Goal: Task Accomplishment & Management: Manage account settings

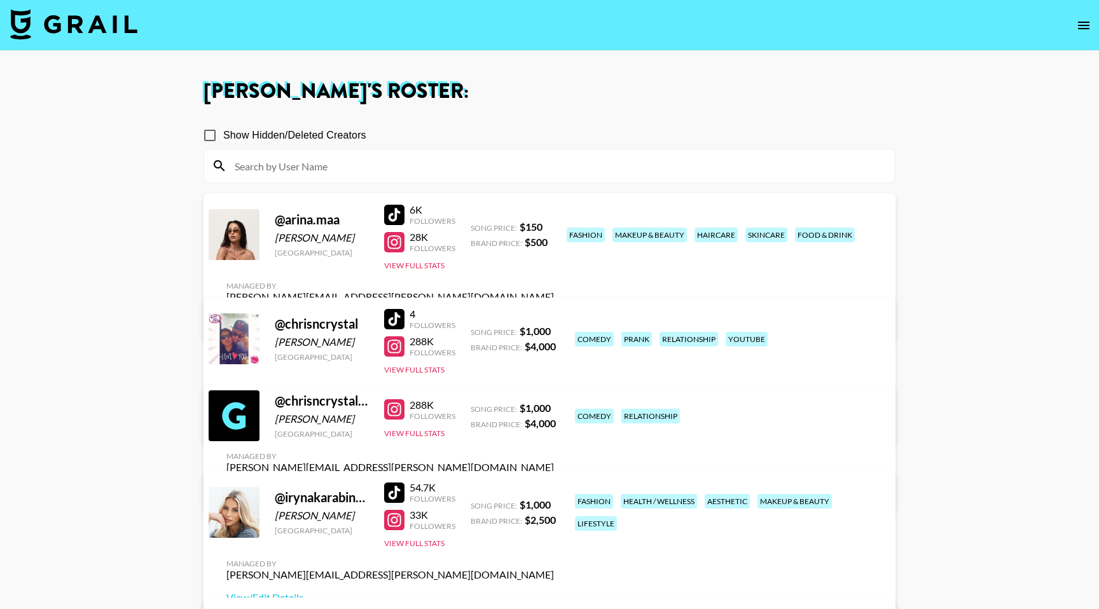
click at [401, 315] on div at bounding box center [394, 319] width 20 height 20
click at [554, 418] on link "View/Edit Details" at bounding box center [390, 424] width 328 height 13
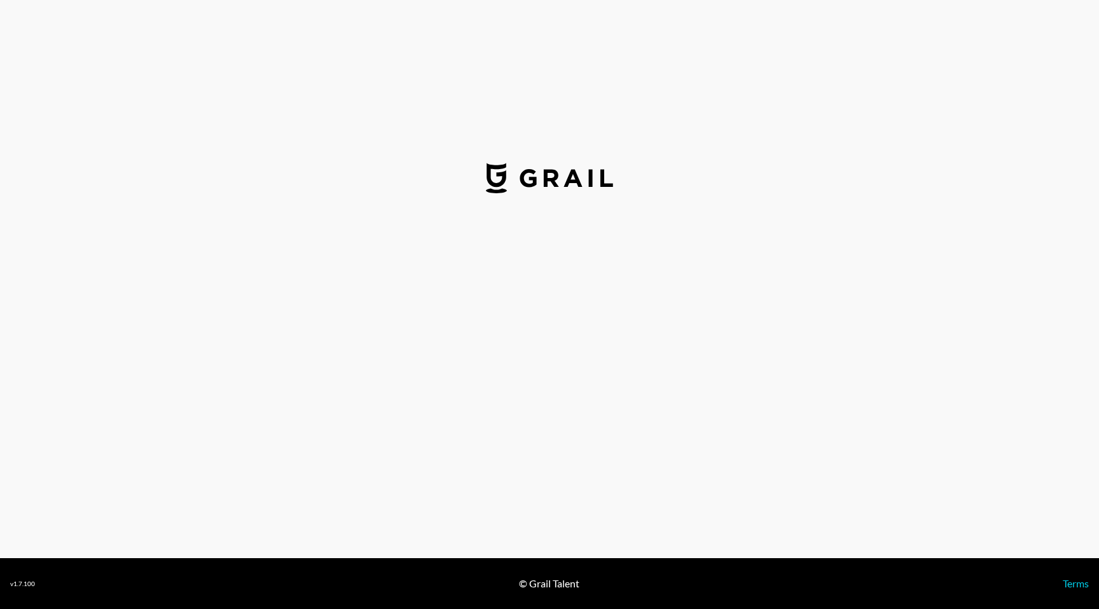
select select "USD"
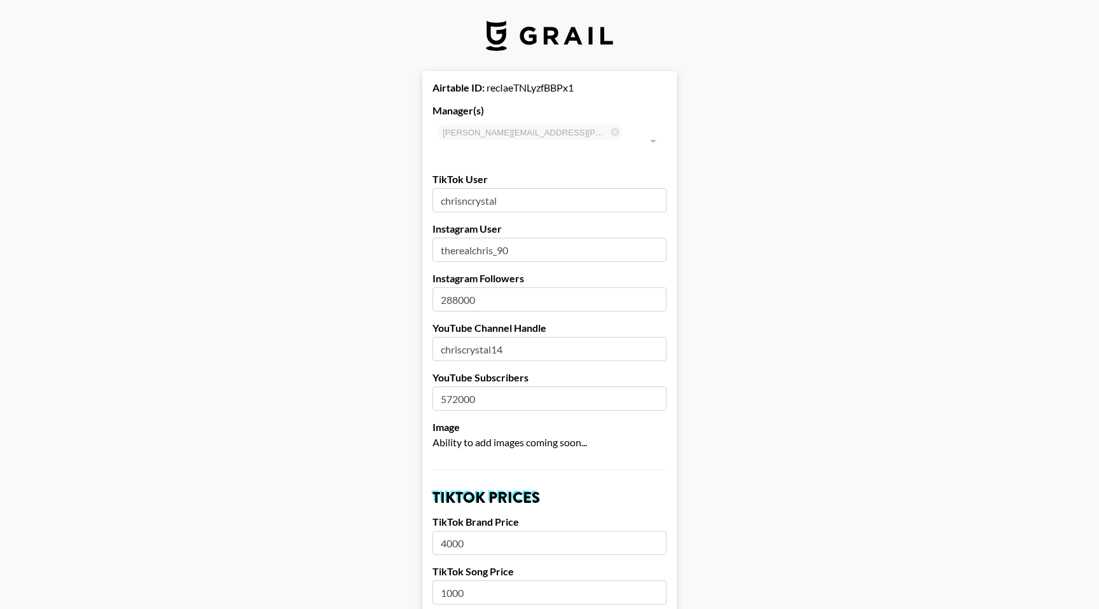
click at [522, 188] on input "chrisncrystal" at bounding box center [550, 200] width 234 height 24
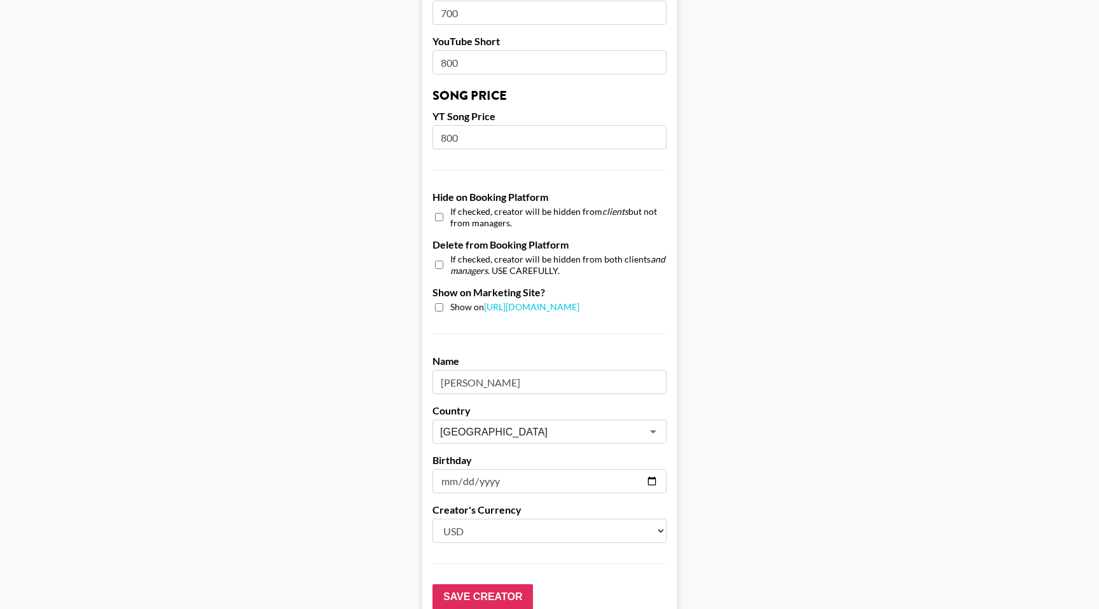
scroll to position [1116, 0]
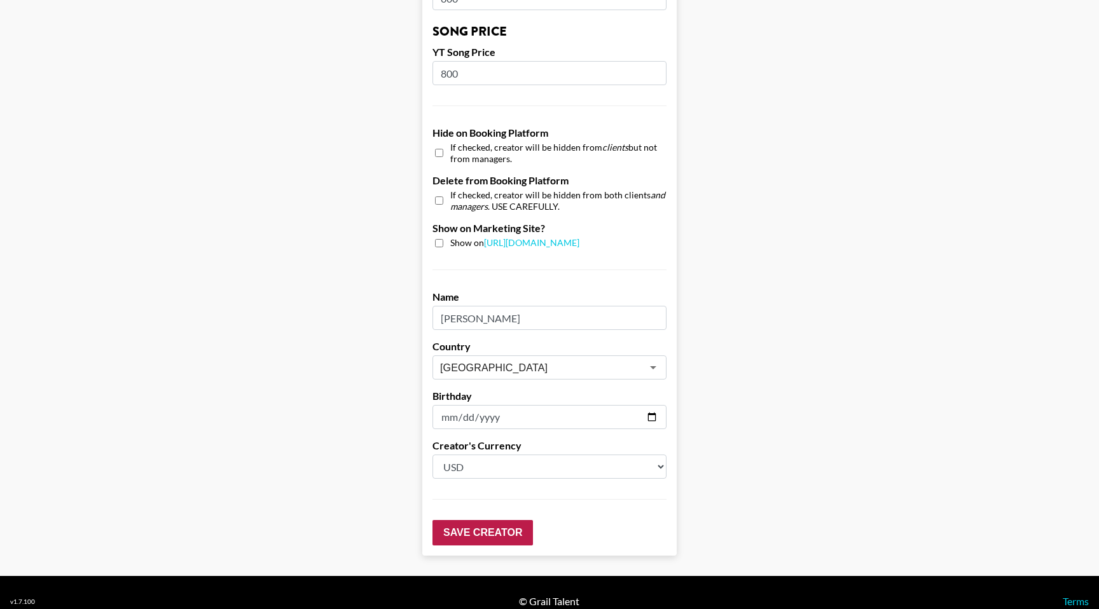
type input "chrisncrystal14"
click at [480, 520] on input "Save Creator" at bounding box center [483, 532] width 101 height 25
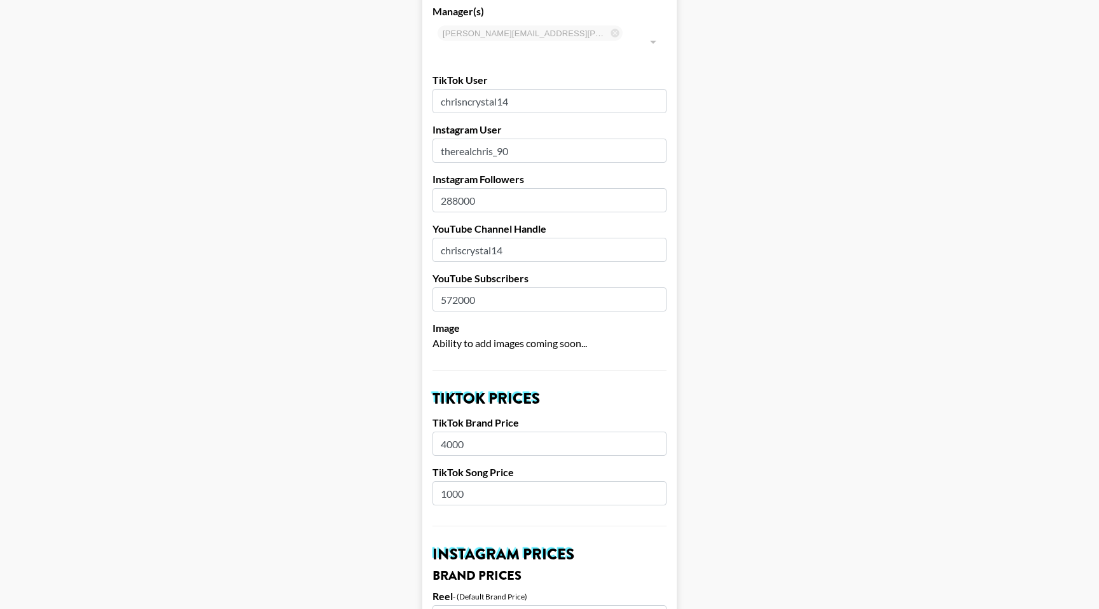
scroll to position [0, 0]
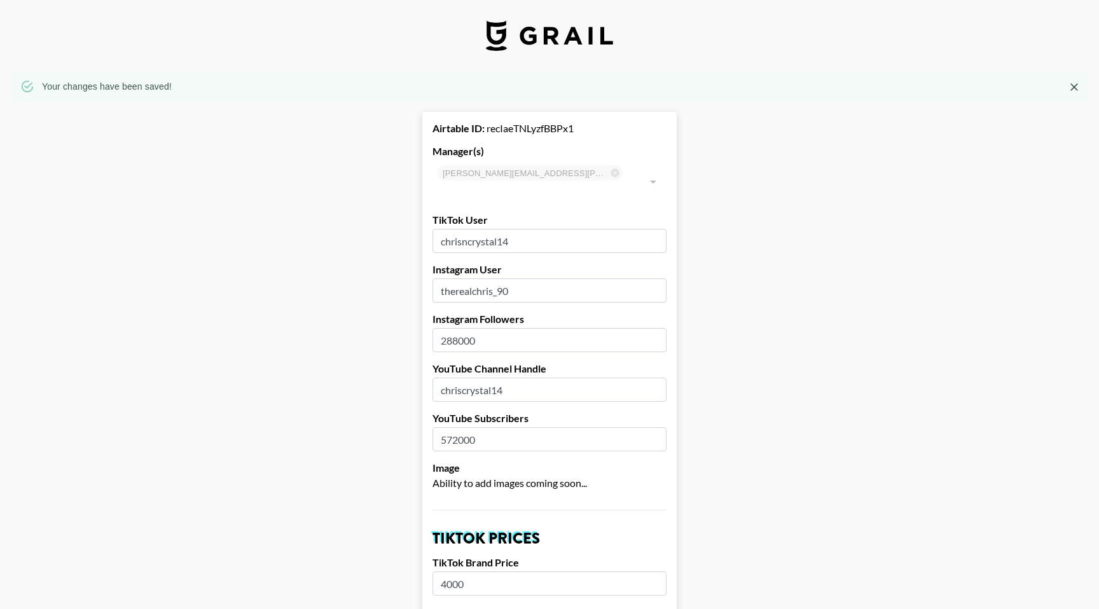
drag, startPoint x: 517, startPoint y: 222, endPoint x: 423, endPoint y: 225, distance: 94.2
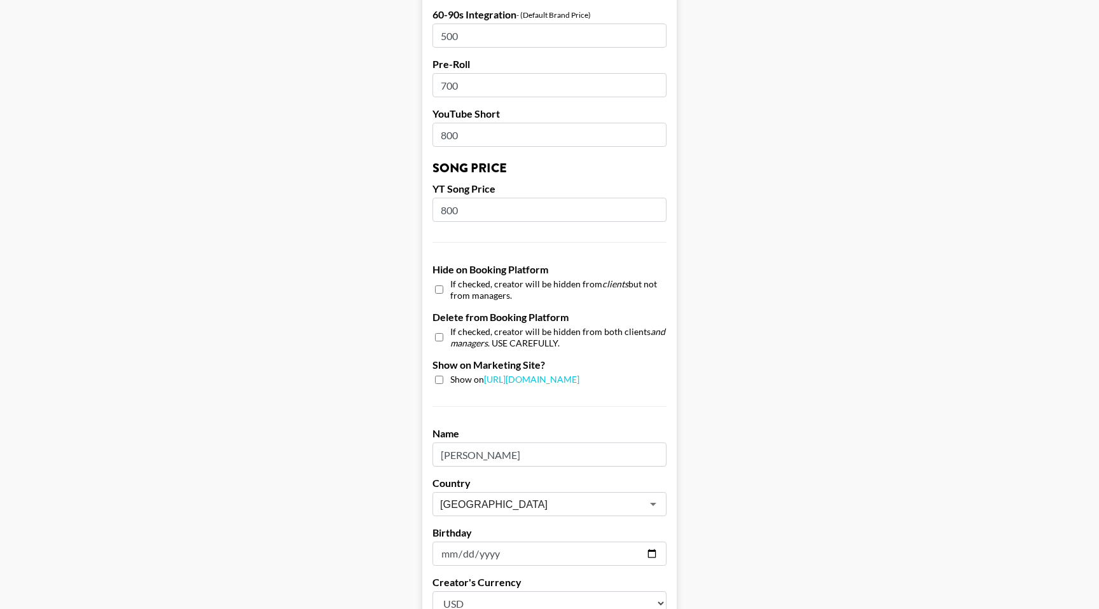
scroll to position [1026, 0]
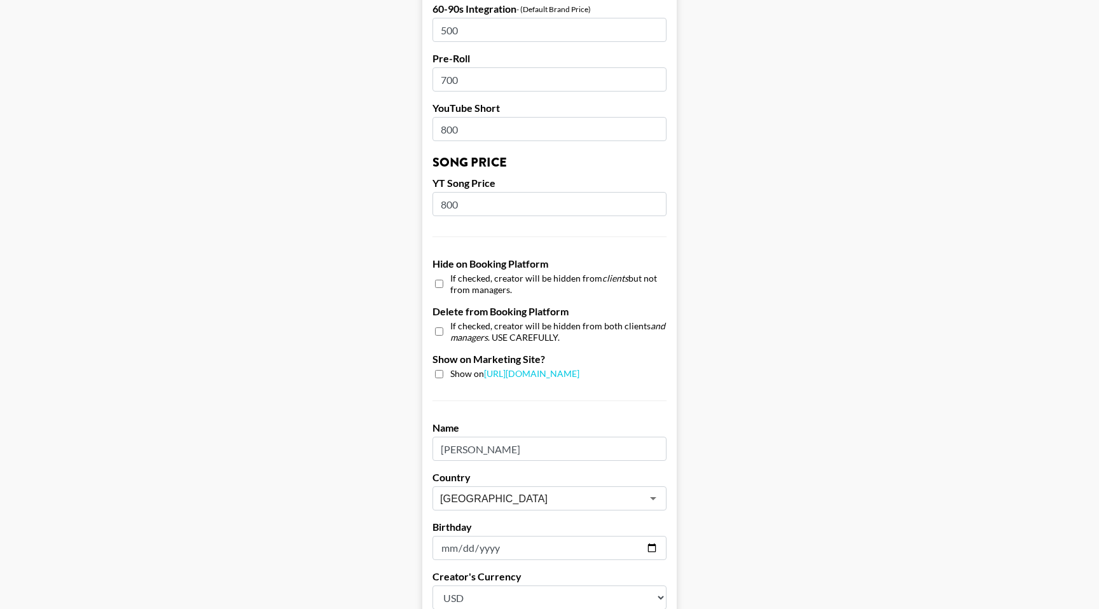
click at [441, 370] on input "checkbox" at bounding box center [439, 374] width 8 height 8
checkbox input "true"
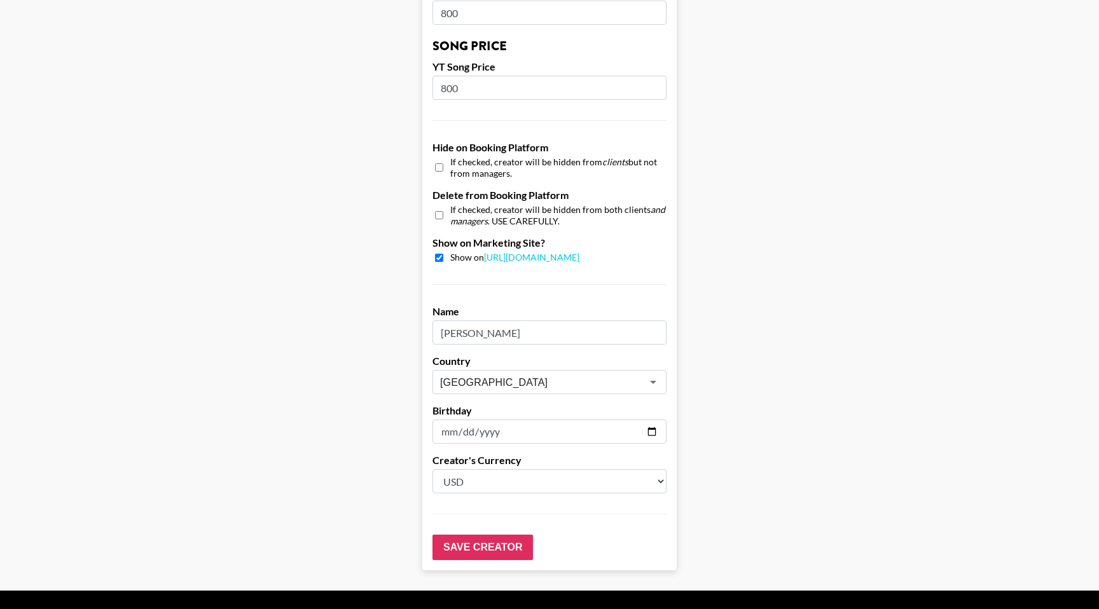
scroll to position [1157, 0]
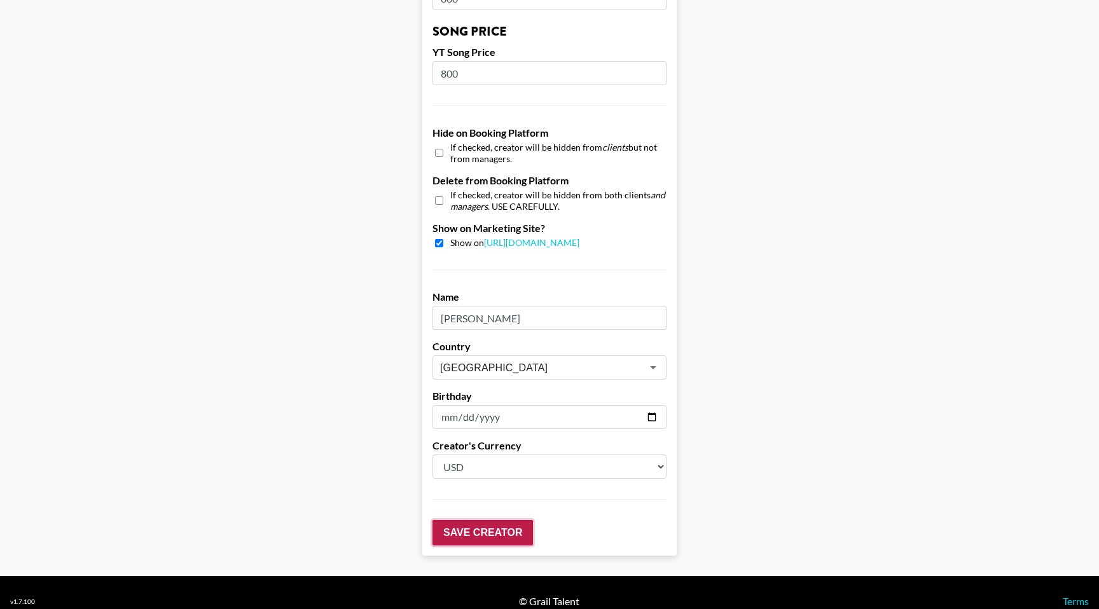
click at [462, 521] on input "Save Creator" at bounding box center [483, 532] width 101 height 25
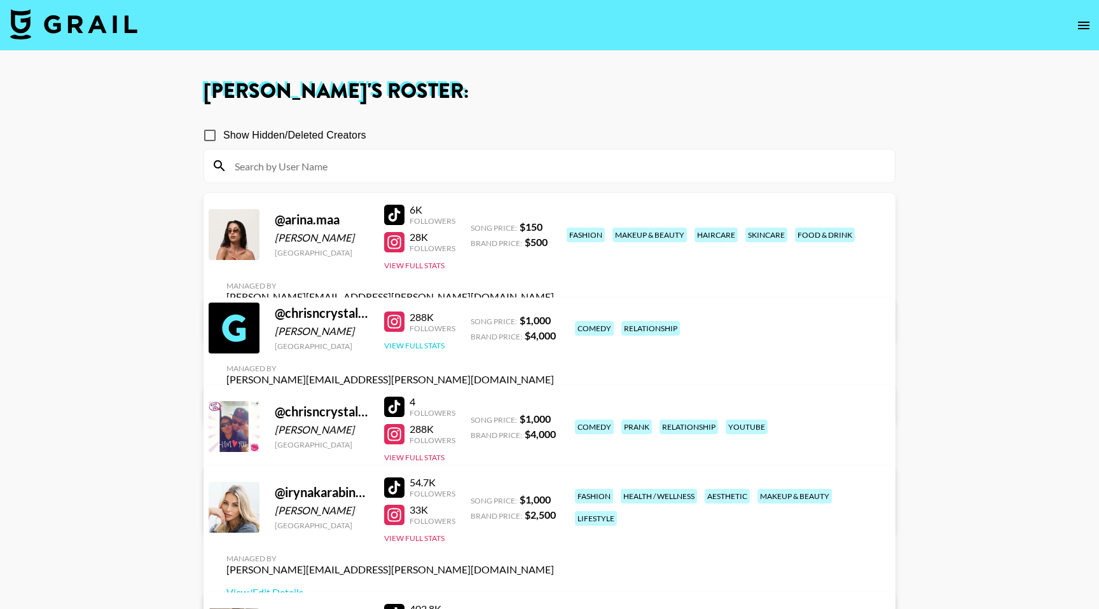
click at [422, 349] on button "View Full Stats" at bounding box center [414, 346] width 60 height 10
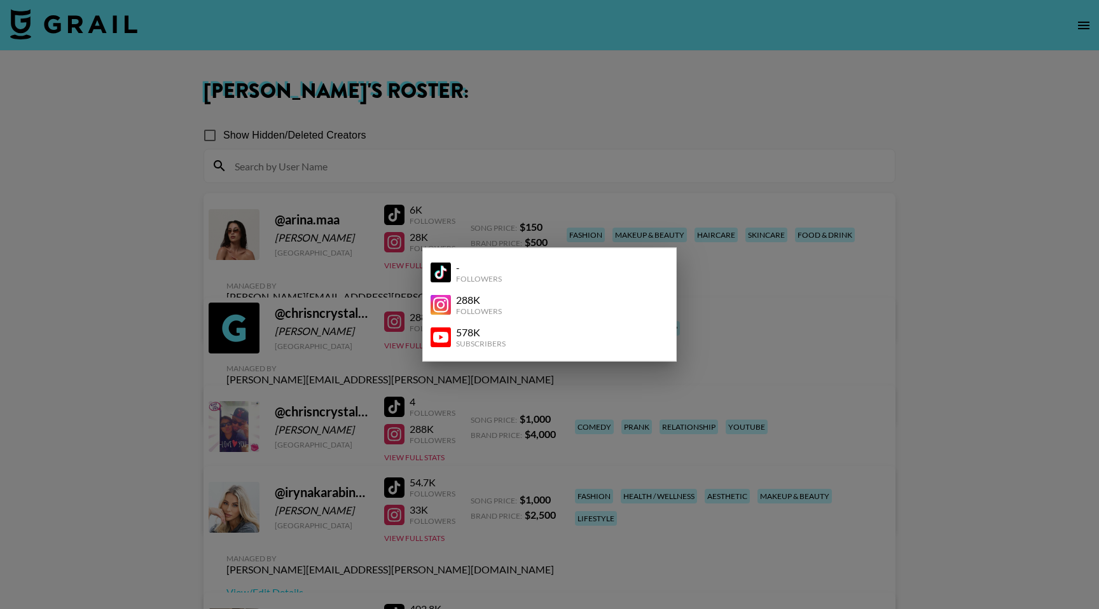
click at [749, 354] on div at bounding box center [549, 304] width 1099 height 609
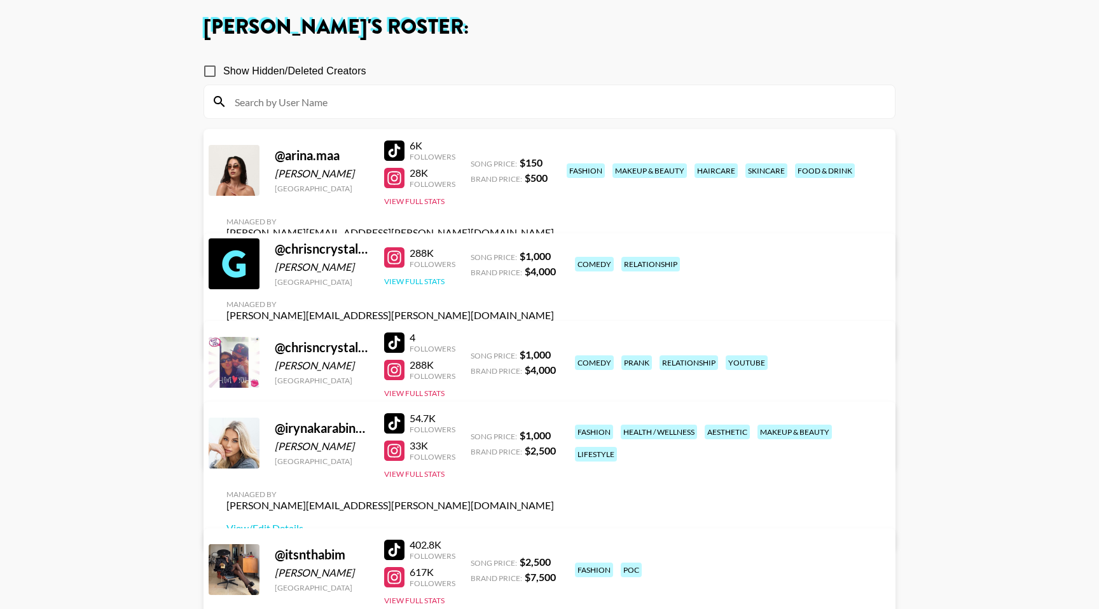
scroll to position [59, 0]
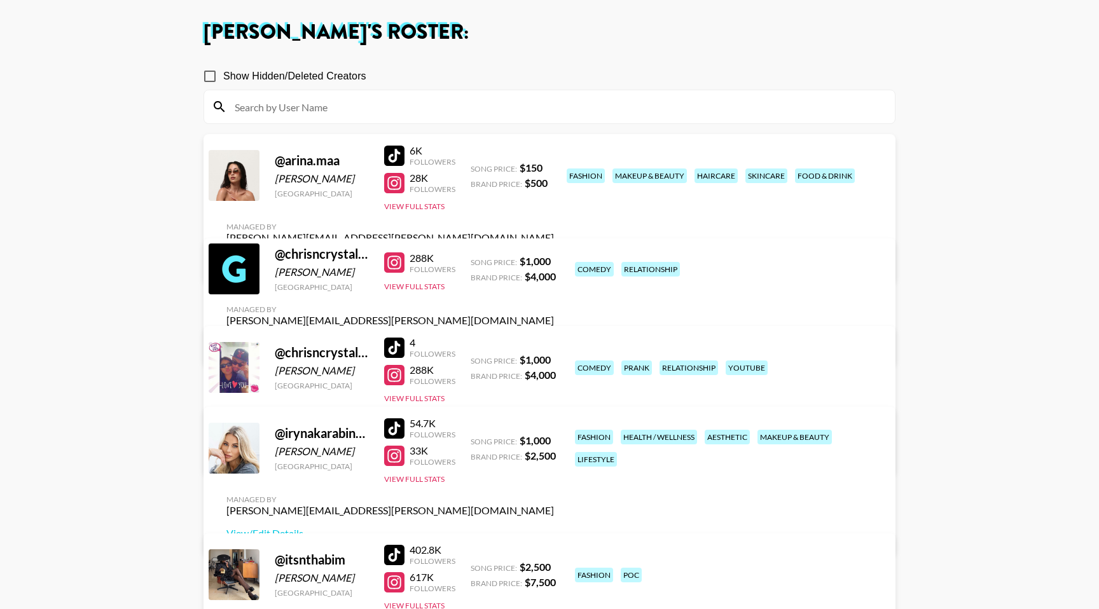
click at [554, 337] on link "View/Edit Details" at bounding box center [390, 343] width 328 height 13
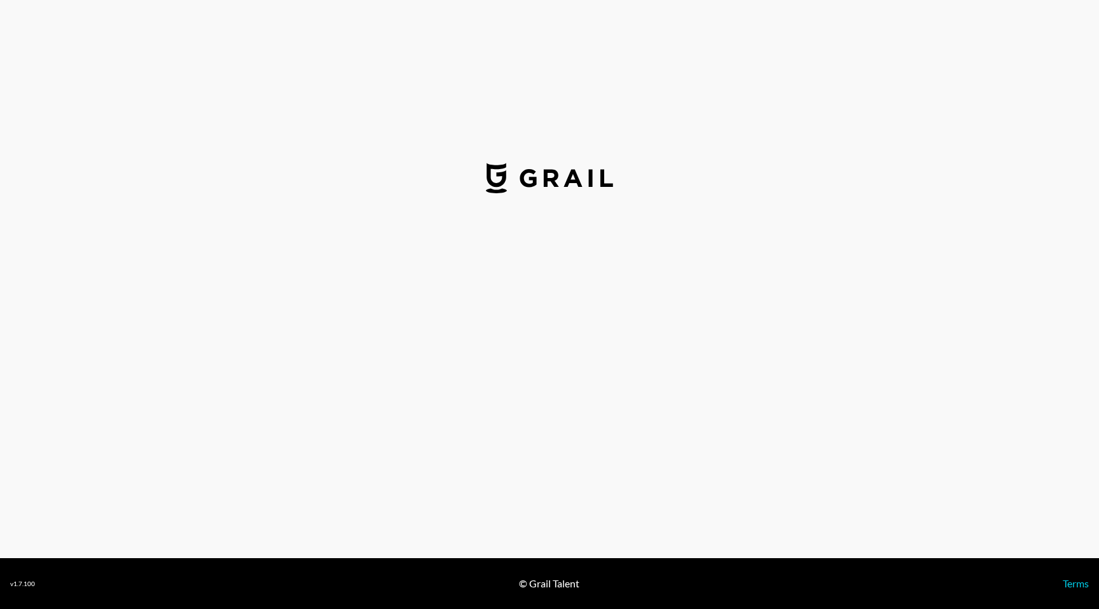
select select "USD"
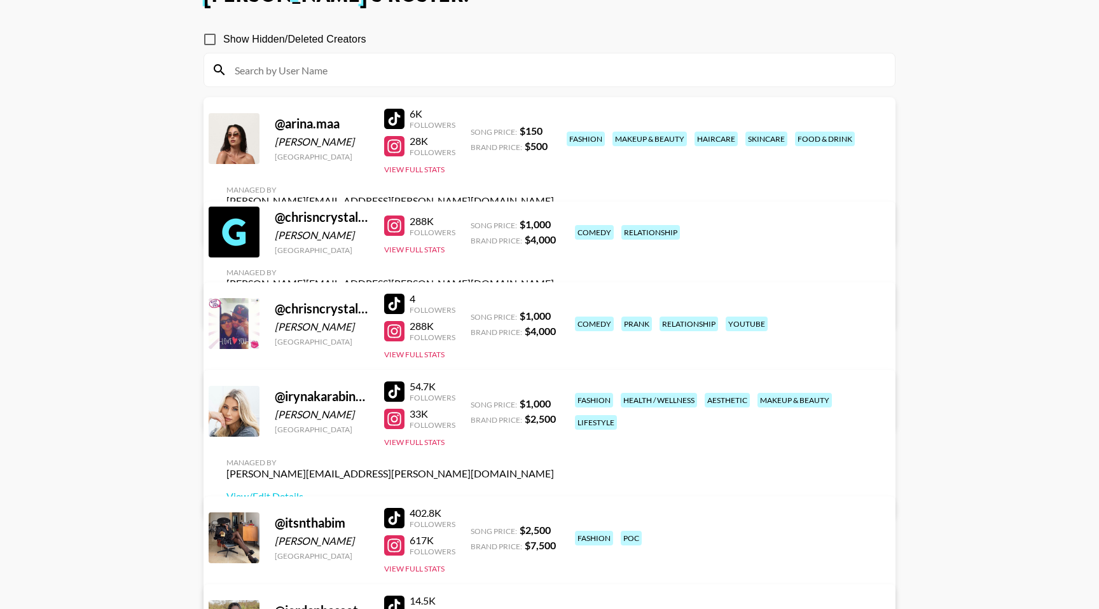
scroll to position [92, 0]
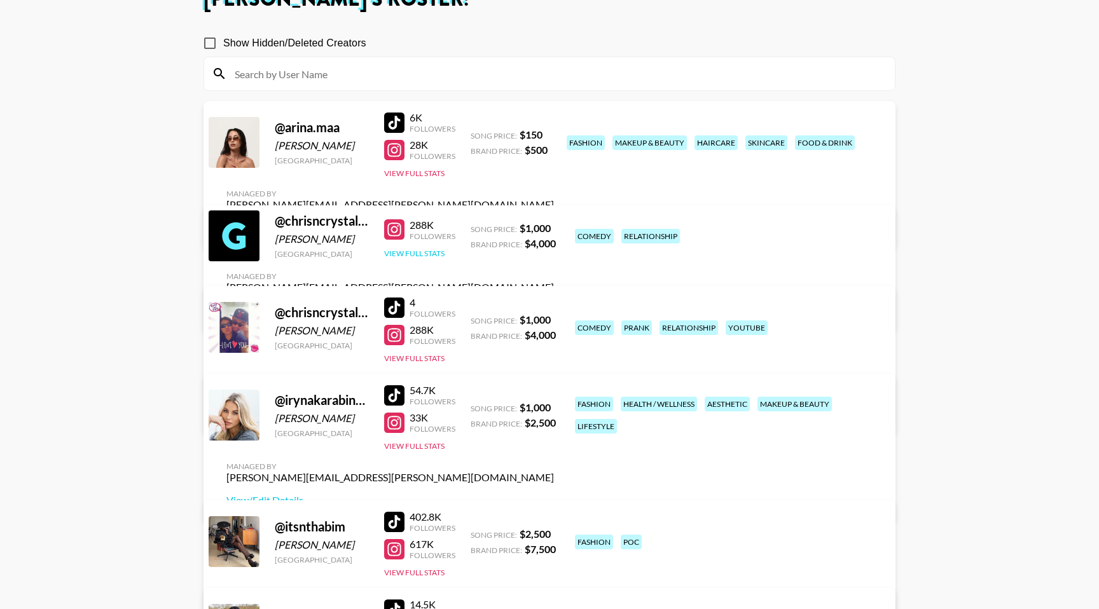
click at [422, 258] on button "View Full Stats" at bounding box center [414, 254] width 60 height 10
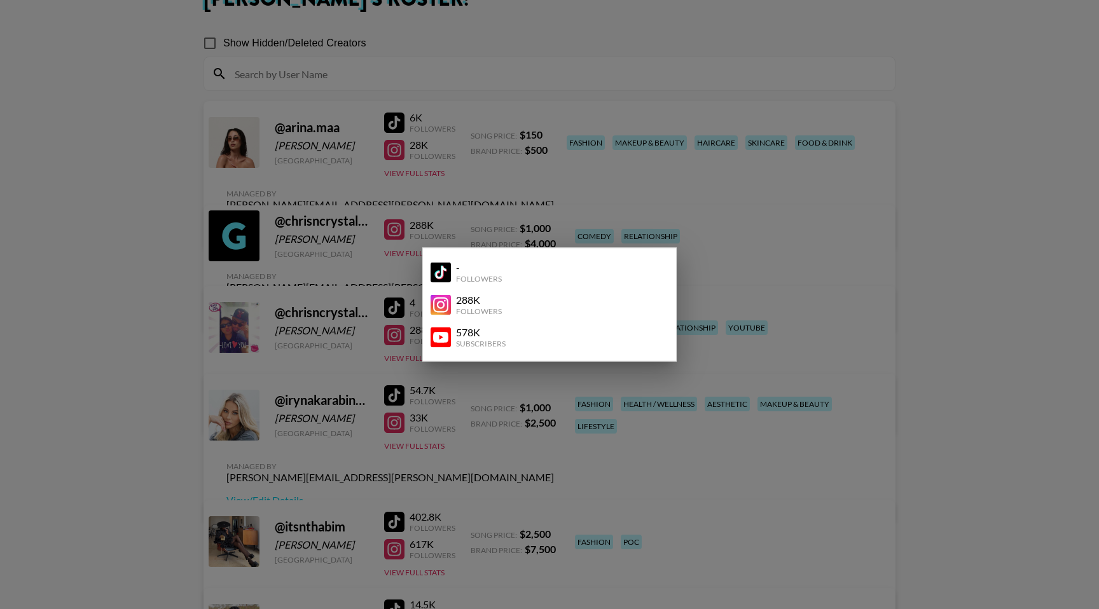
click at [471, 272] on div "-" at bounding box center [479, 267] width 46 height 13
click at [744, 247] on div at bounding box center [549, 304] width 1099 height 609
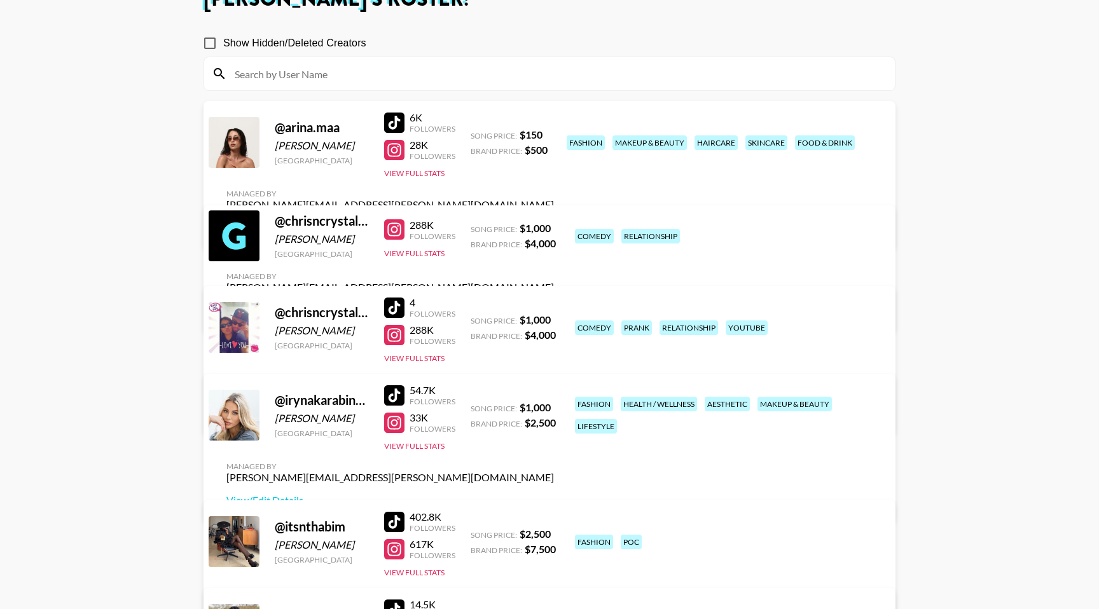
click at [427, 307] on div "4" at bounding box center [433, 302] width 46 height 13
click at [554, 406] on link "View/Edit Details" at bounding box center [390, 412] width 328 height 13
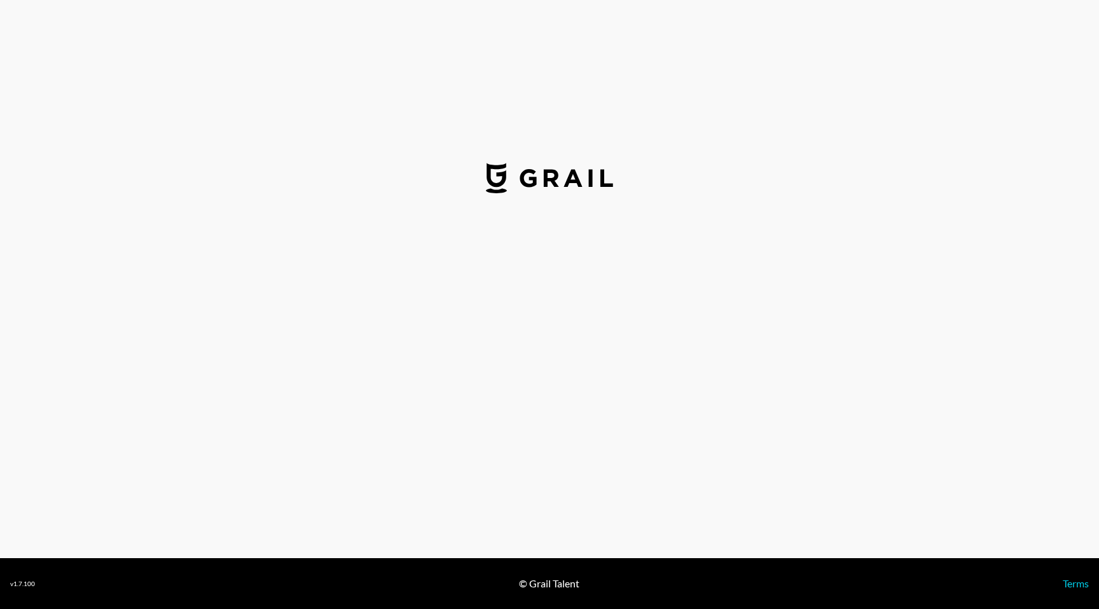
select select "USD"
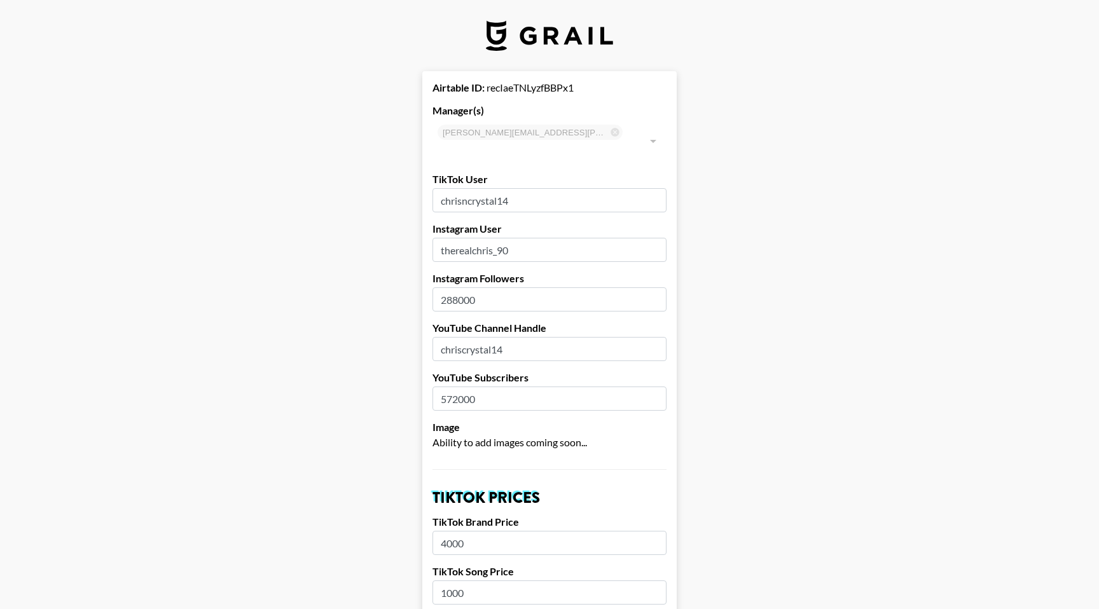
click at [527, 188] on input "chrisncrystal14" at bounding box center [550, 200] width 234 height 24
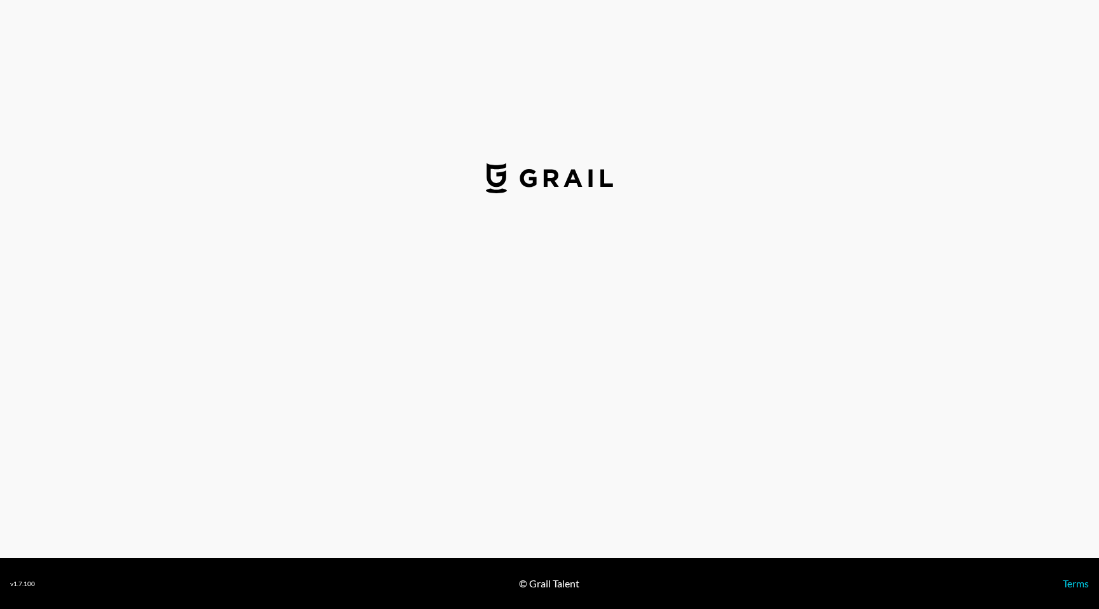
select select "USD"
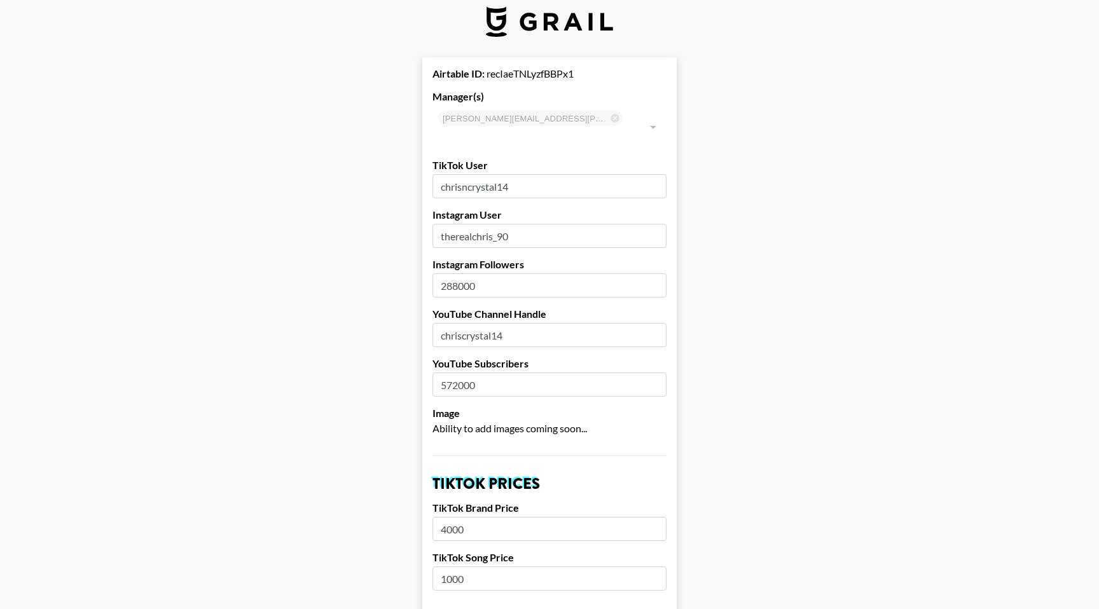
scroll to position [9, 0]
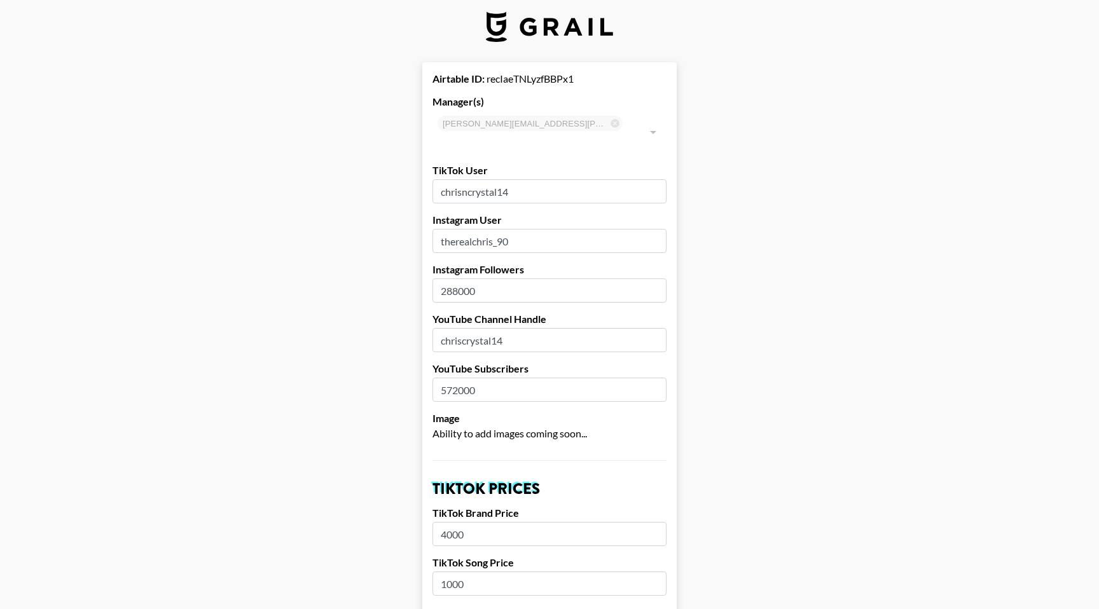
drag, startPoint x: 520, startPoint y: 170, endPoint x: 387, endPoint y: 191, distance: 134.1
drag, startPoint x: 533, startPoint y: 177, endPoint x: 434, endPoint y: 173, distance: 98.7
click at [434, 179] on input "chrisncrystal14" at bounding box center [550, 191] width 234 height 24
paste input "https://www.tiktok.com/@therealchris_90?_t=ZT-8zOjv66nhle&_r=1"
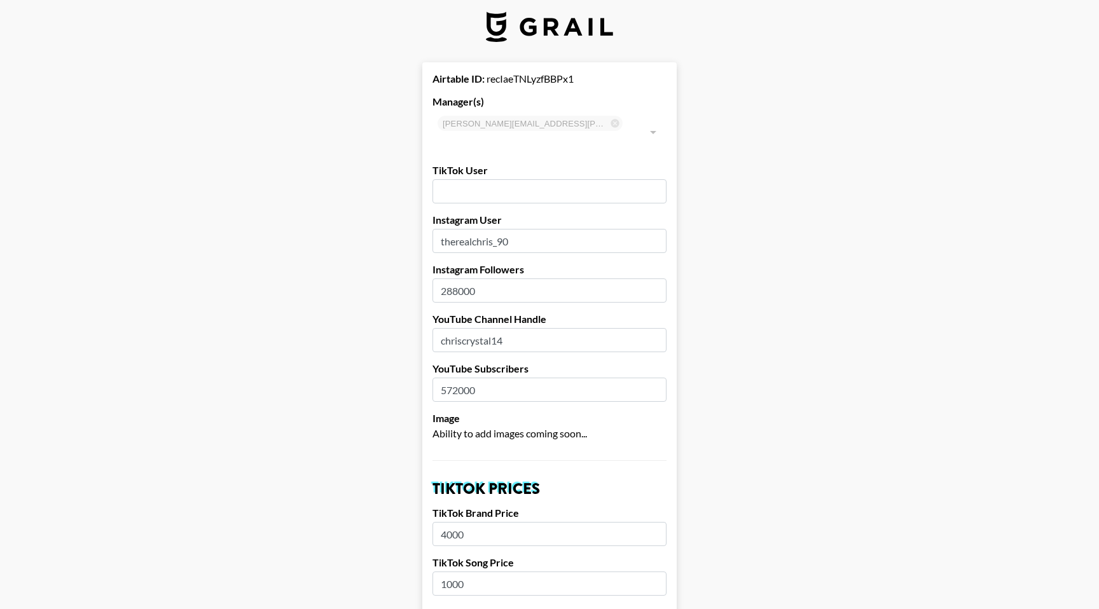
type input "https://www.tiktok.com/@therealchris_90?_t=ZT-8zOjv66nhle&_r=1"
paste input "https://www.tiktok.com/@chrisandcrystal1?_t=ZT-8zOk027UOUg&_r=1"
drag, startPoint x: 529, startPoint y: 174, endPoint x: 673, endPoint y: 174, distance: 143.8
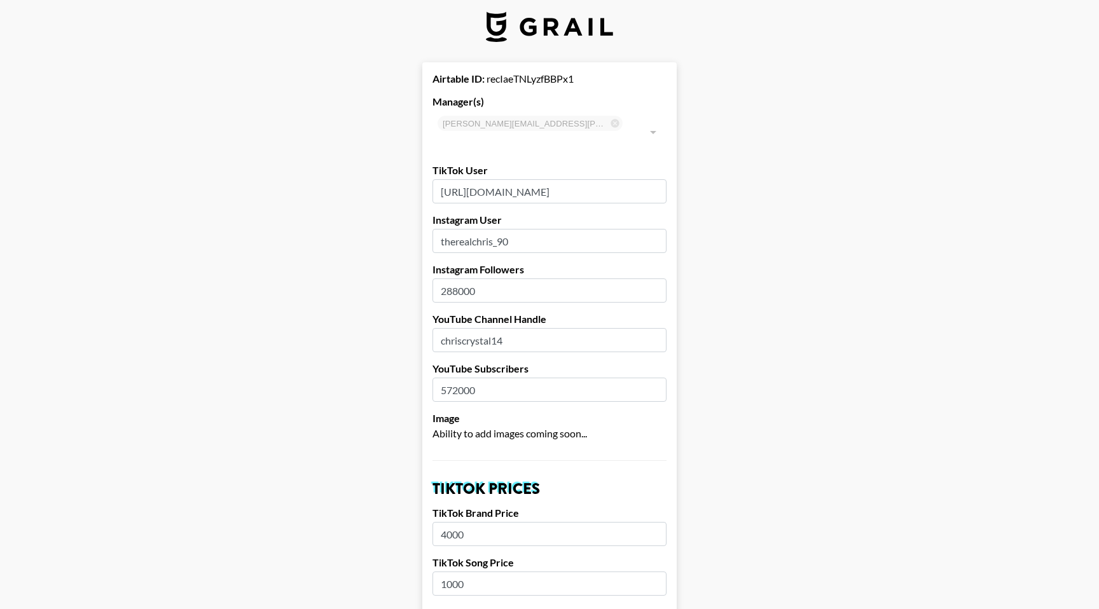
drag, startPoint x: 550, startPoint y: 175, endPoint x: 424, endPoint y: 177, distance: 126.6
type input "@chrisandcrystal1"
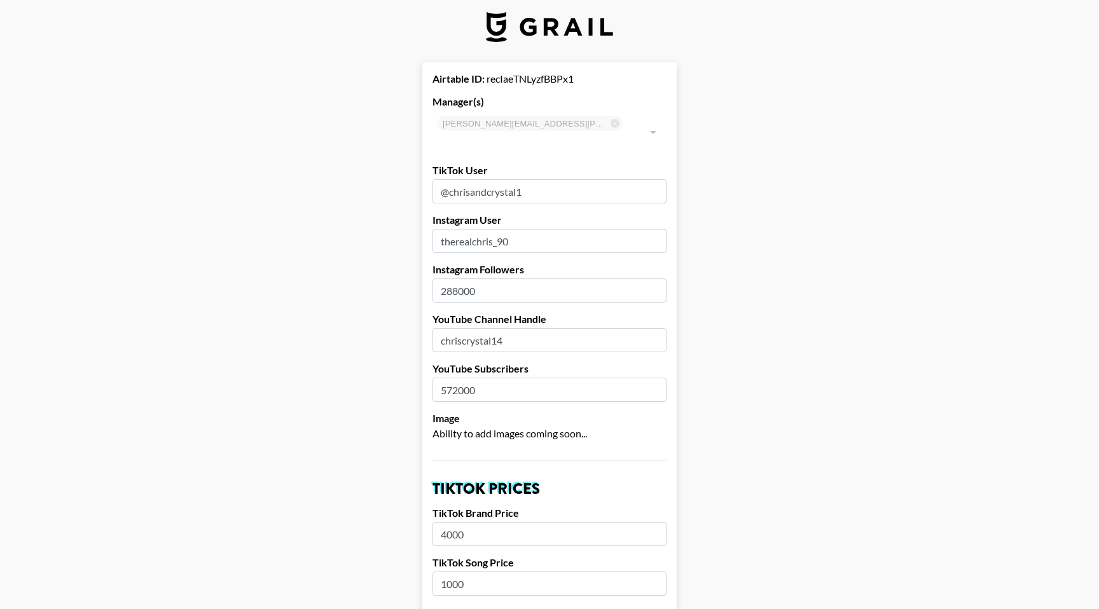
click at [532, 231] on input "therealchris_90" at bounding box center [550, 241] width 234 height 24
drag, startPoint x: 522, startPoint y: 222, endPoint x: 419, endPoint y: 227, distance: 102.5
paste input "elegantly.crystal21/"
type input "elegantly.crystal21/"
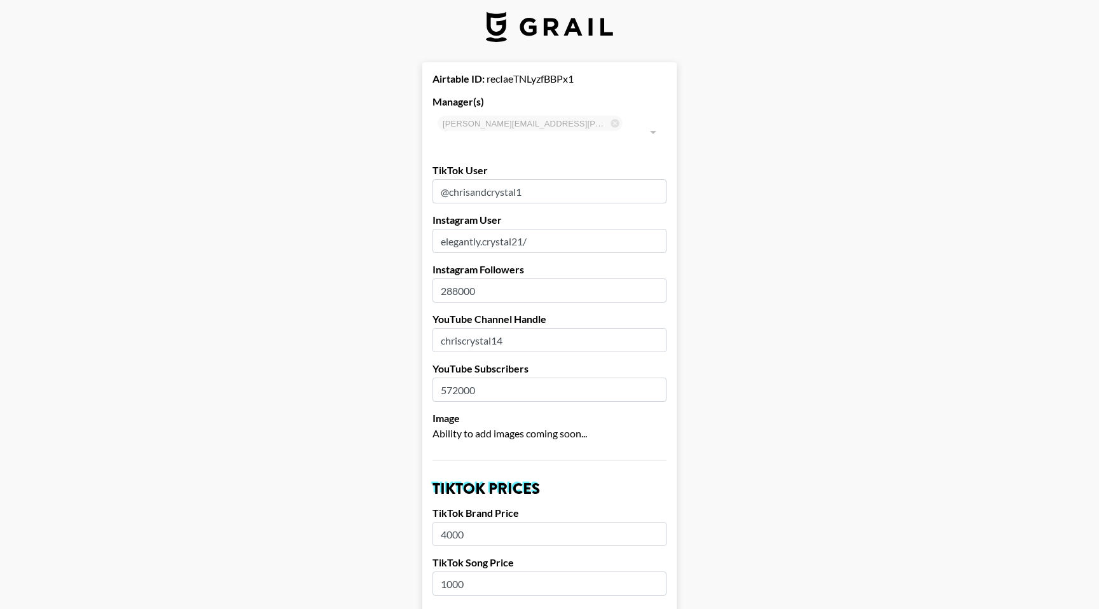
drag, startPoint x: 480, startPoint y: 271, endPoint x: 422, endPoint y: 273, distance: 58.6
type input "262000"
click at [518, 328] on input "chriscrystal14" at bounding box center [550, 340] width 234 height 24
drag, startPoint x: 518, startPoint y: 327, endPoint x: 428, endPoint y: 326, distance: 89.7
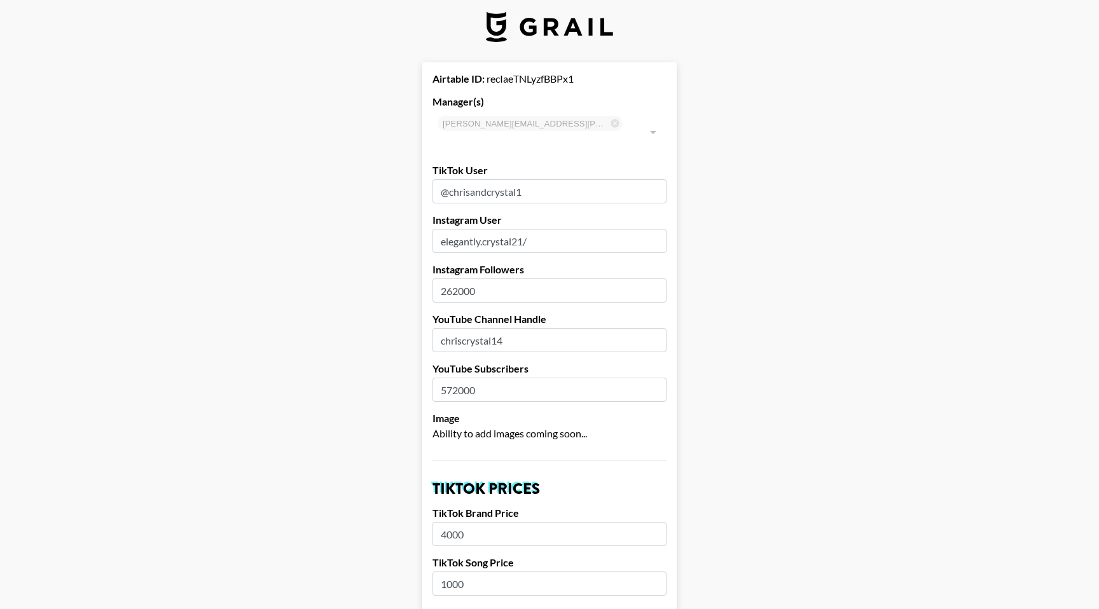
drag, startPoint x: 501, startPoint y: 370, endPoint x: 372, endPoint y: 369, distance: 128.5
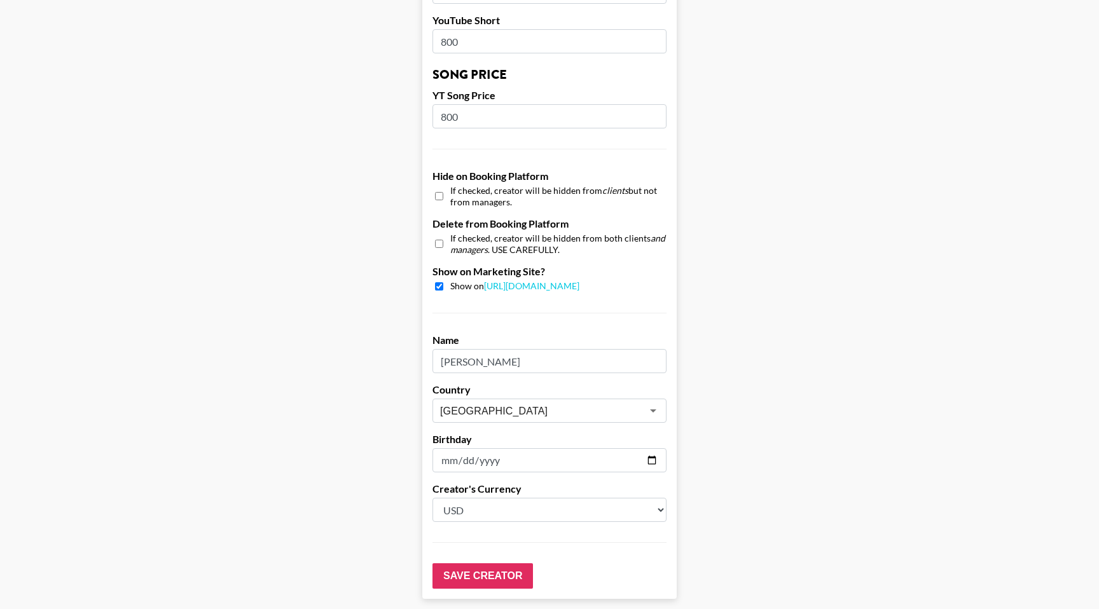
scroll to position [1116, 0]
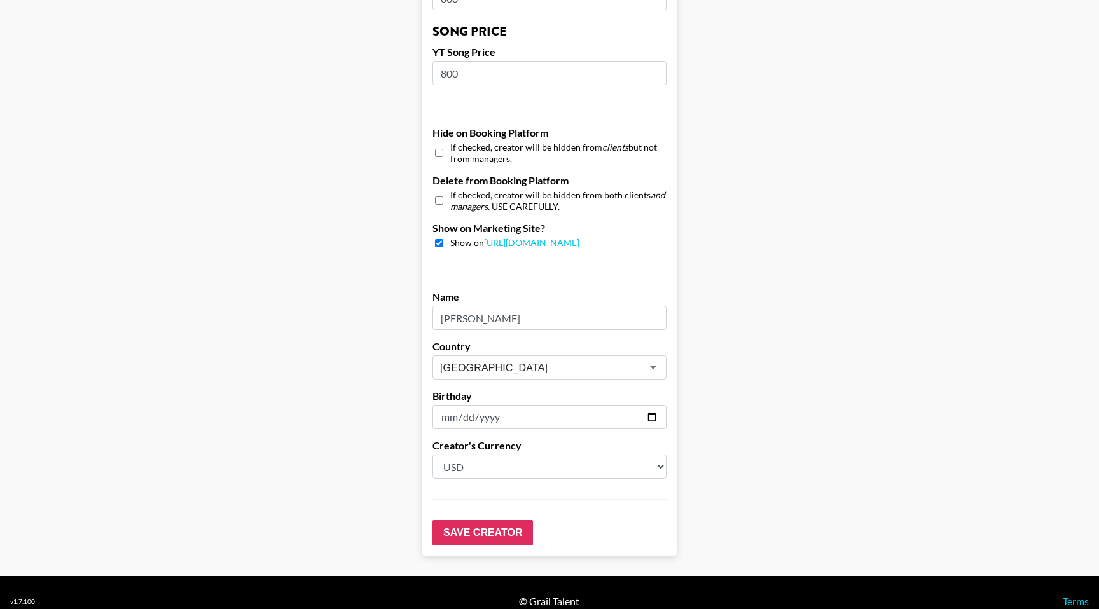
click at [552, 306] on input "[PERSON_NAME]" at bounding box center [550, 318] width 234 height 24
drag, startPoint x: 491, startPoint y: 302, endPoint x: 452, endPoint y: 302, distance: 38.8
click at [452, 306] on input "[PERSON_NAME]" at bounding box center [550, 318] width 234 height 24
type input "[PERSON_NAME]"
click at [468, 520] on input "Save Creator" at bounding box center [483, 532] width 101 height 25
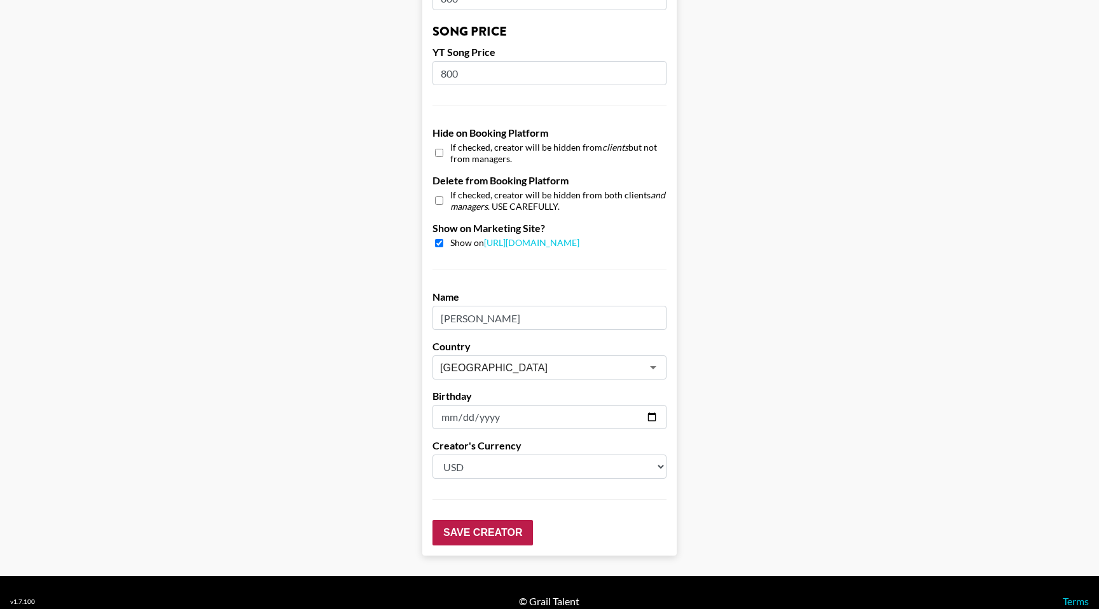
scroll to position [0, 0]
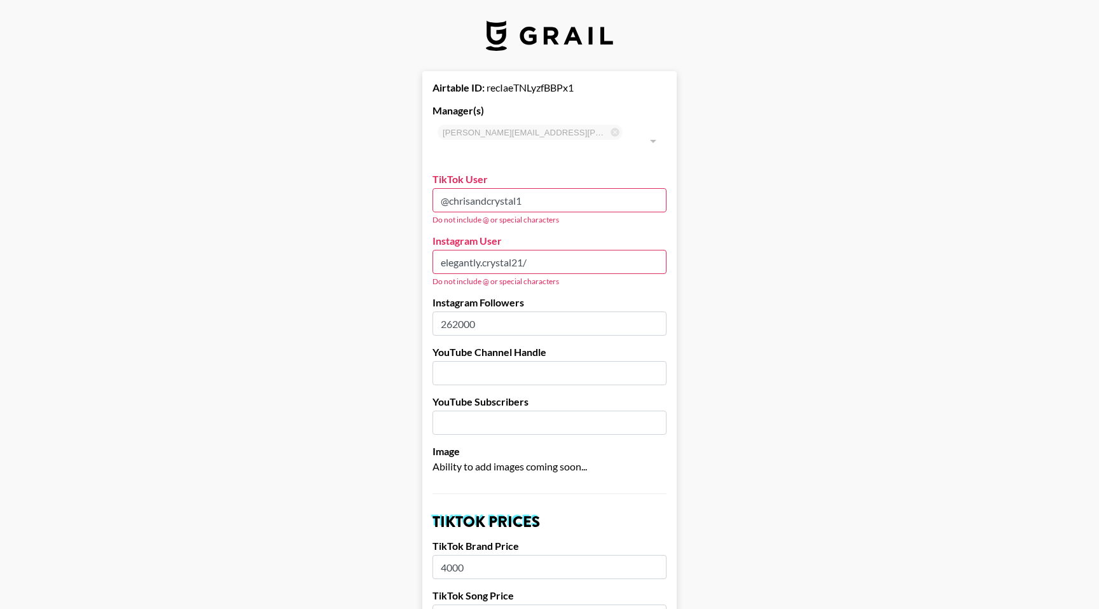
click at [448, 188] on input "@chrisandcrystal1" at bounding box center [550, 200] width 234 height 24
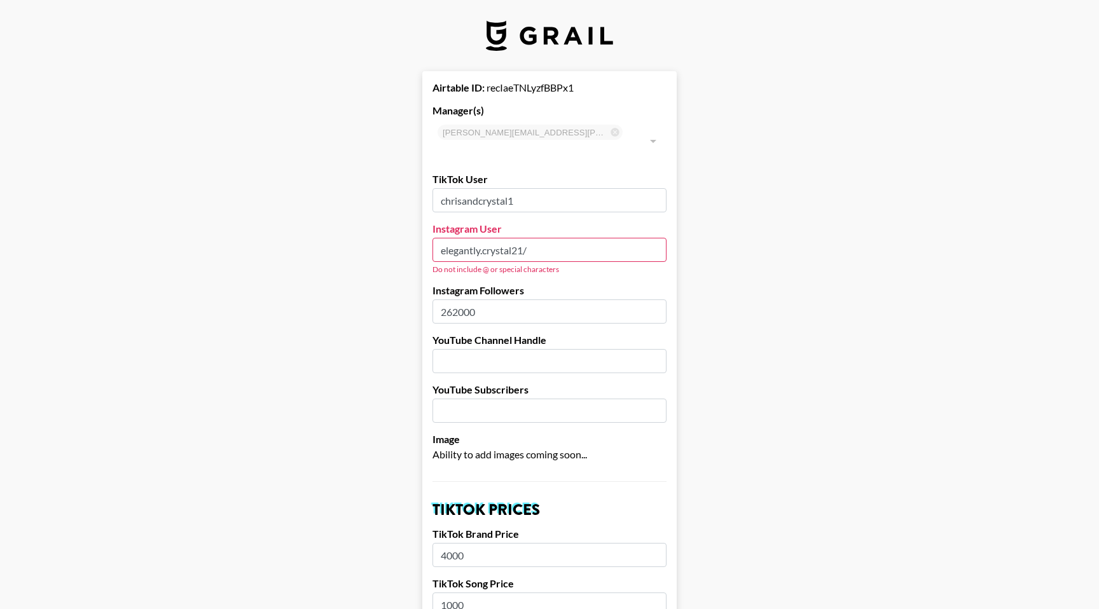
type input "chrisandcrystal1"
click at [539, 238] on input "elegantly.crystal21/" at bounding box center [550, 250] width 234 height 24
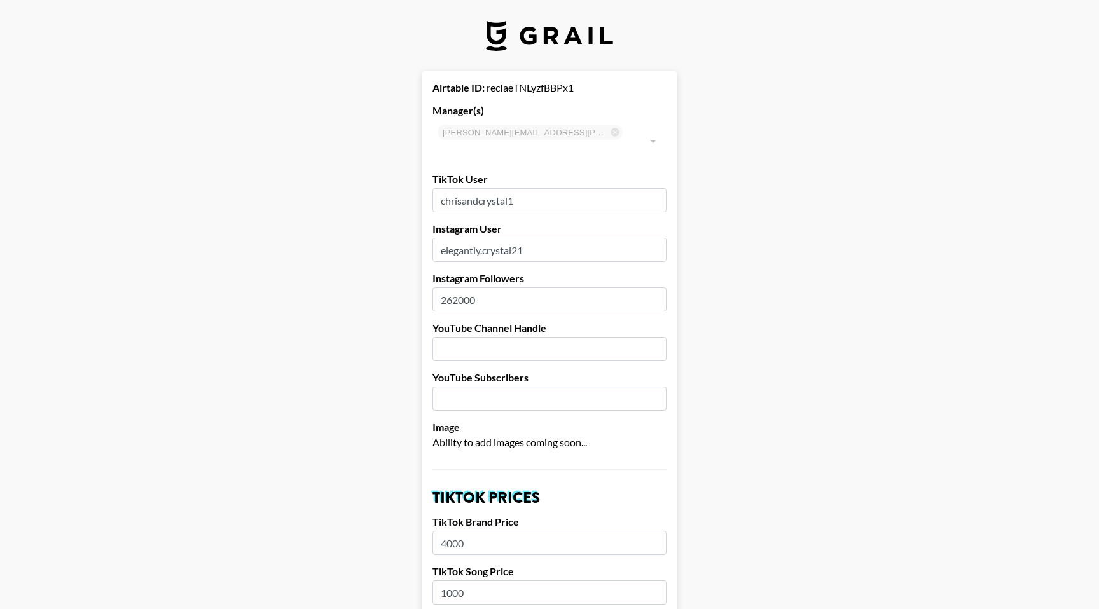
click at [443, 238] on input "elegantly.crystal21" at bounding box center [550, 250] width 234 height 24
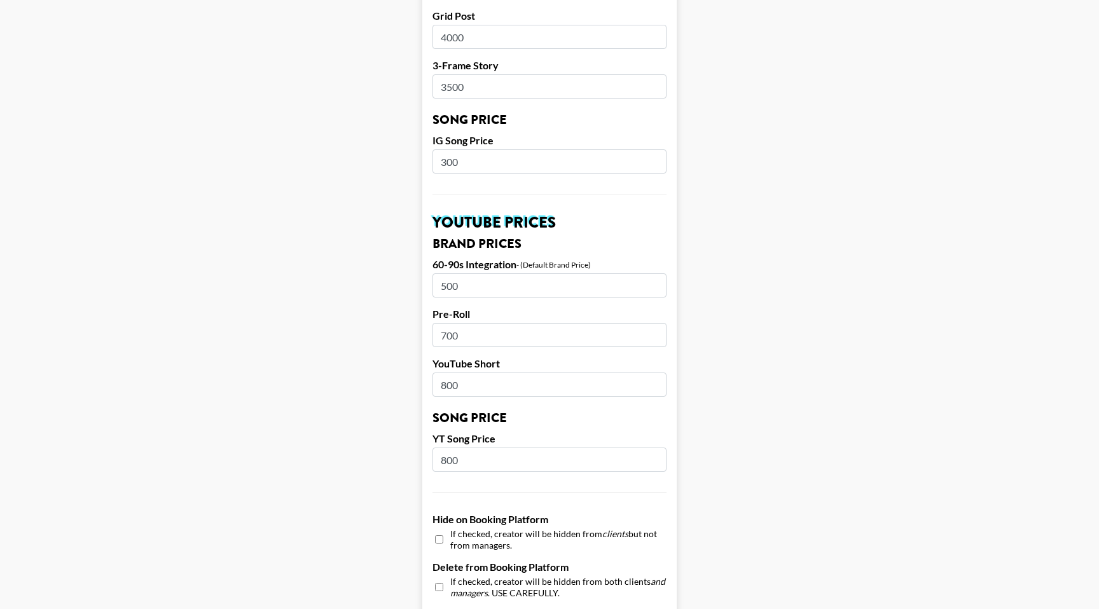
scroll to position [1116, 0]
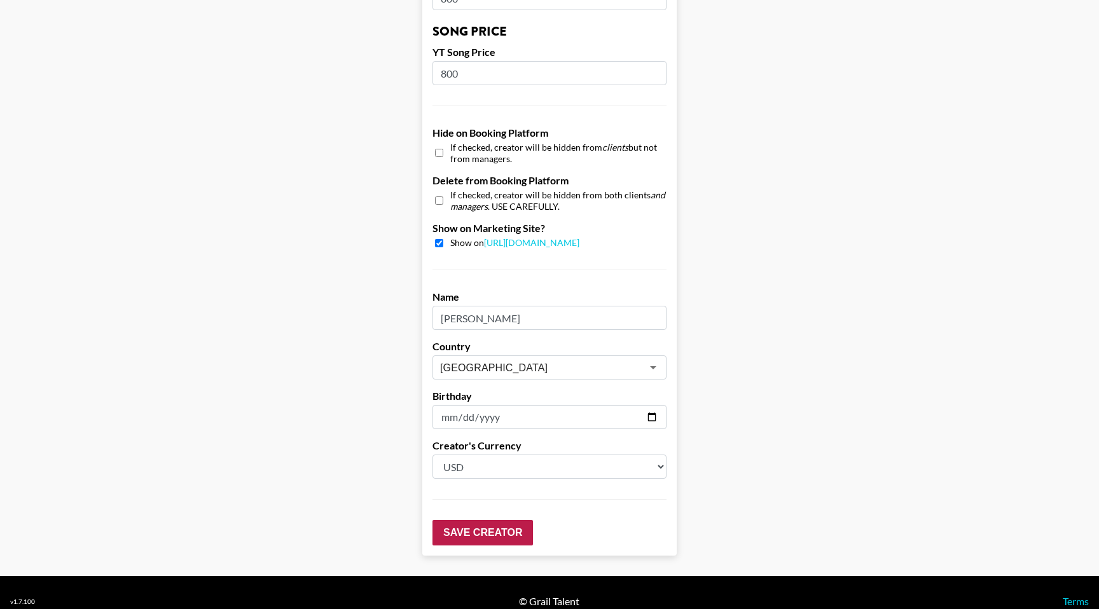
type input "elegantly.crystal21"
click at [454, 520] on input "Save Creator" at bounding box center [483, 532] width 101 height 25
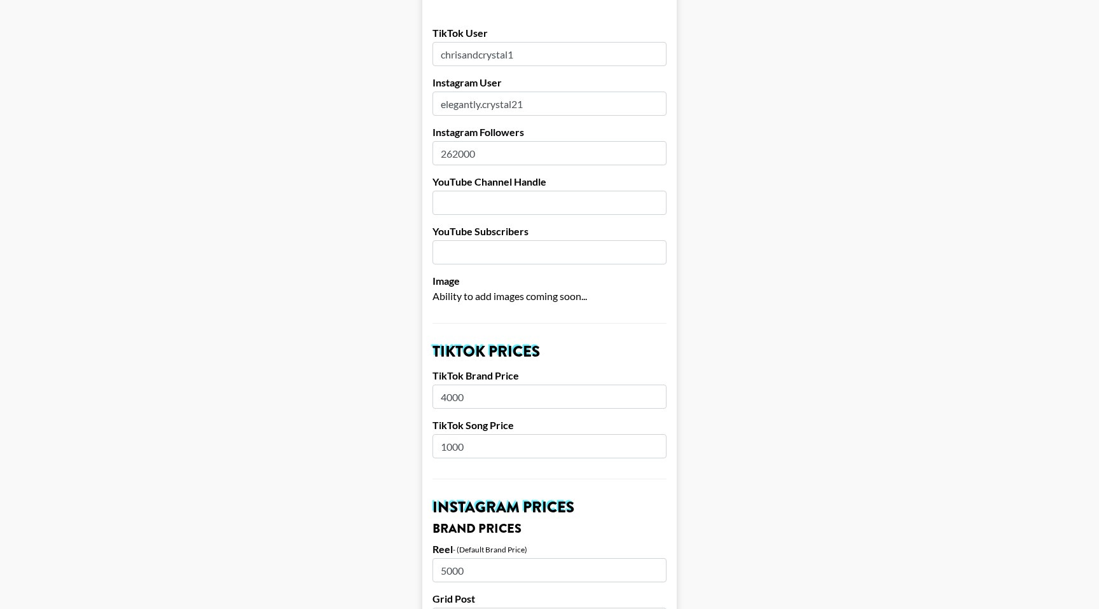
scroll to position [0, 0]
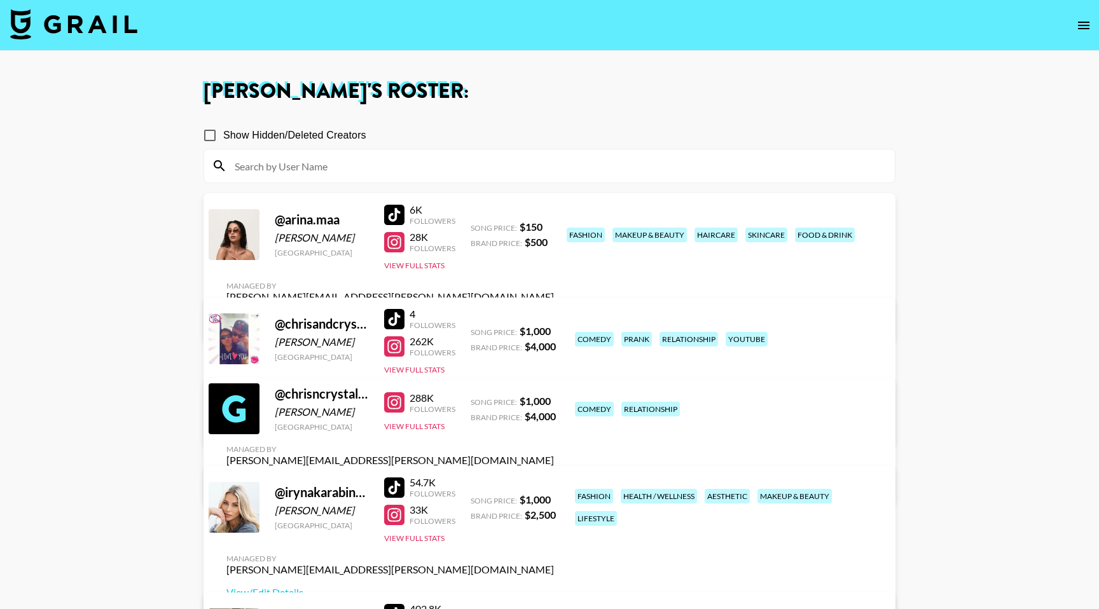
click at [400, 319] on div at bounding box center [394, 319] width 20 height 20
click at [554, 477] on link "View/Edit Details" at bounding box center [390, 483] width 328 height 13
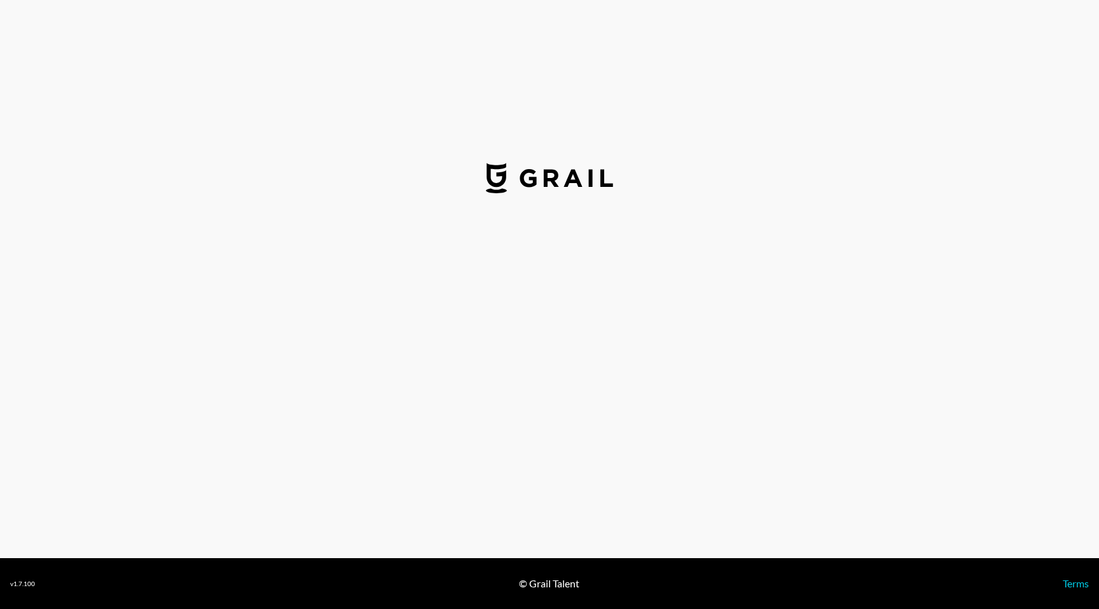
select select "USD"
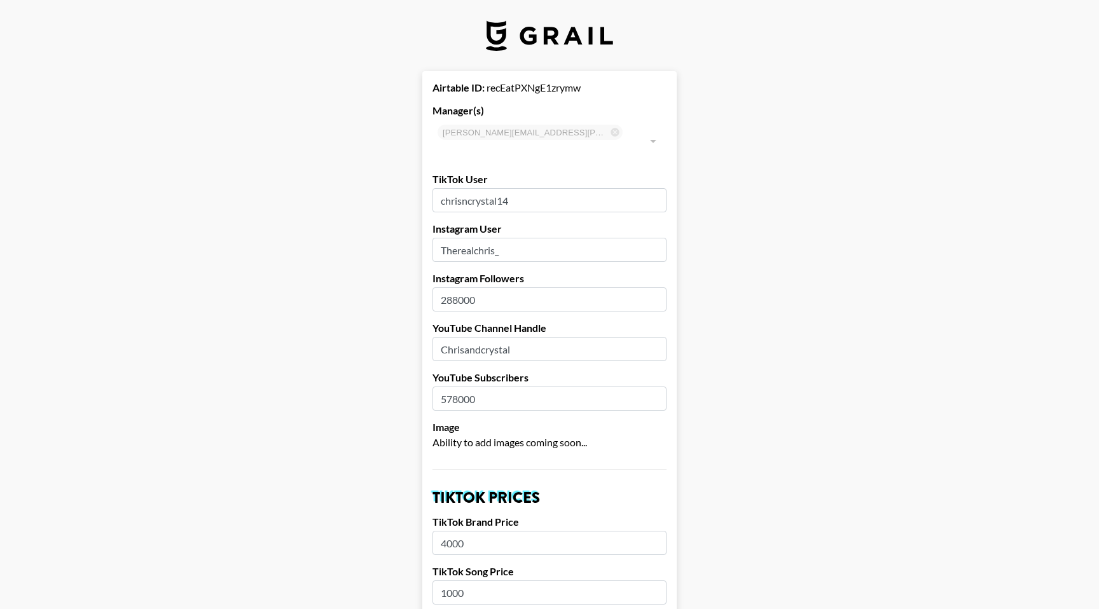
click at [522, 188] on input "chrisncrystal14" at bounding box center [550, 200] width 234 height 24
drag, startPoint x: 529, startPoint y: 174, endPoint x: 430, endPoint y: 195, distance: 100.8
click at [515, 238] on input "Therealchris_" at bounding box center [550, 250] width 234 height 24
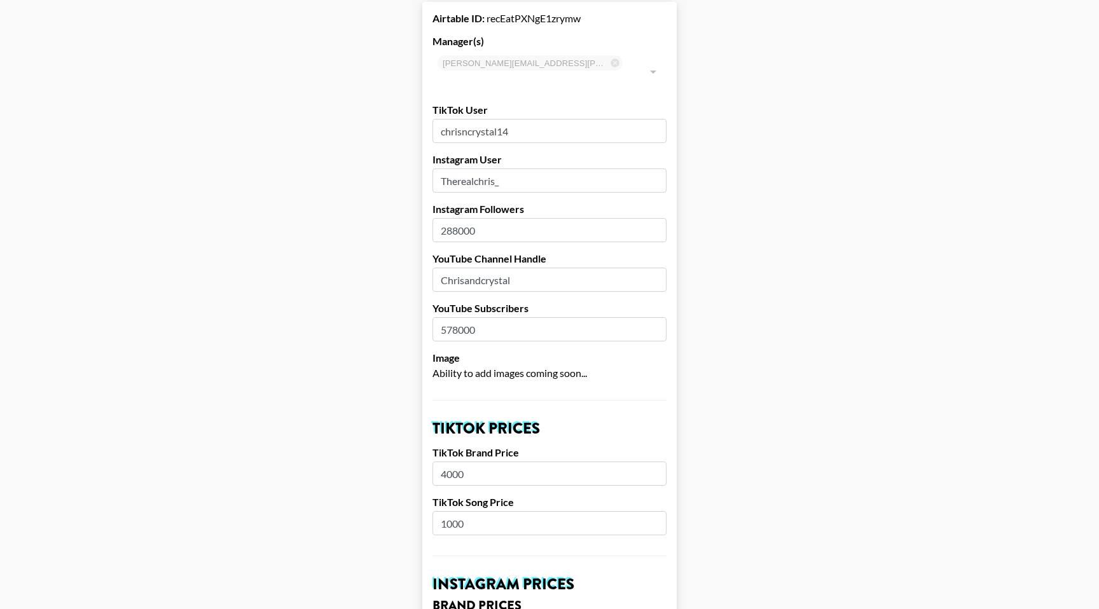
scroll to position [70, 0]
click at [518, 267] on input "Chrisandcrystal" at bounding box center [550, 279] width 234 height 24
type input "Chrisandcrystal14"
click at [503, 317] on input "578000" at bounding box center [550, 329] width 234 height 24
type input "572000"
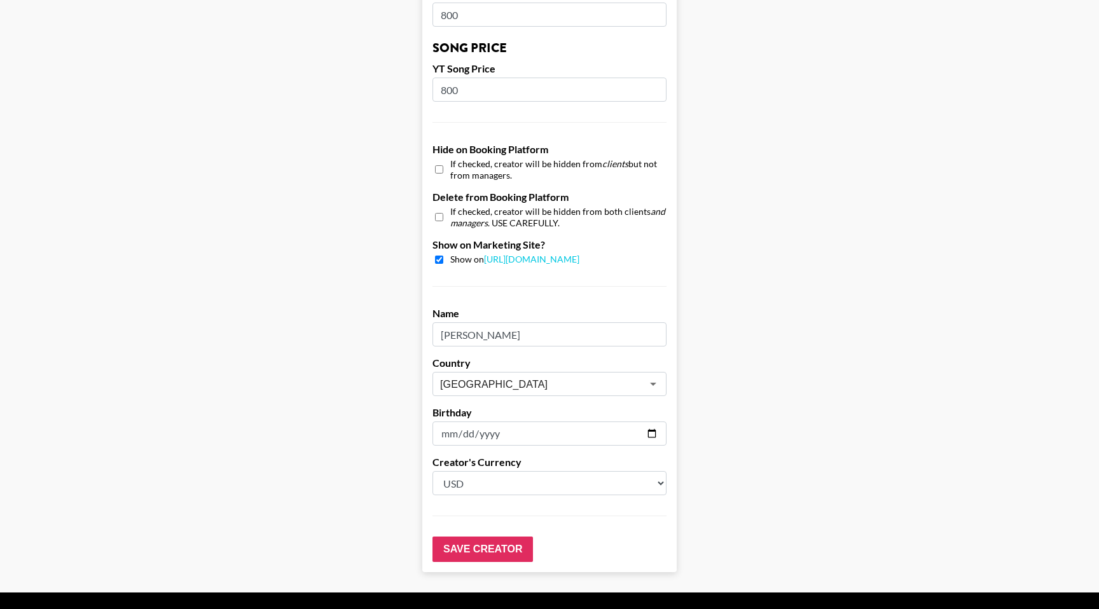
scroll to position [1116, 0]
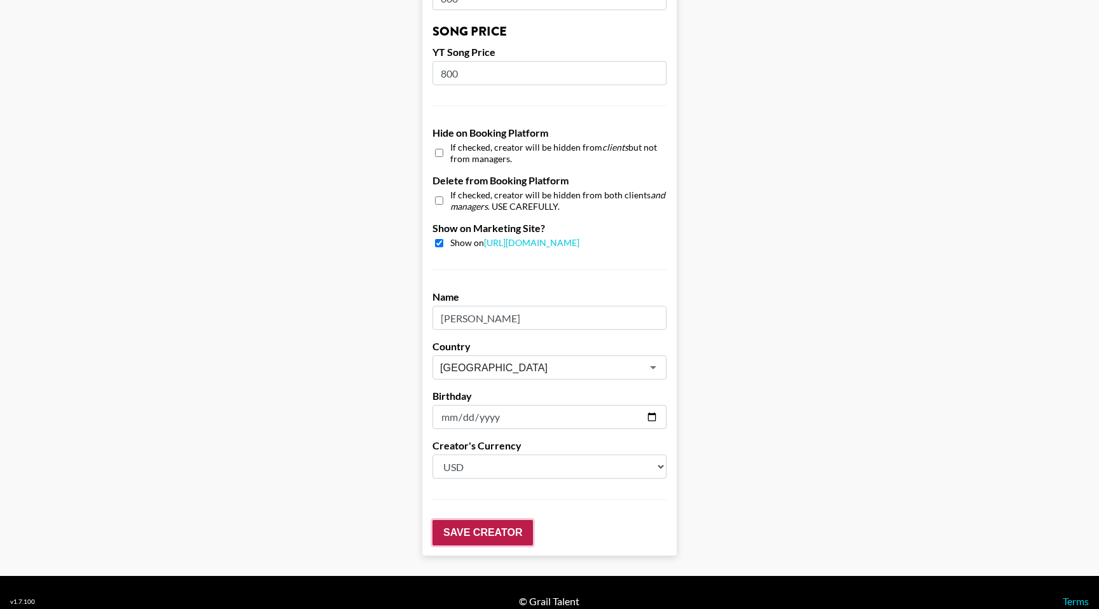
click at [479, 520] on input "Save Creator" at bounding box center [483, 532] width 101 height 25
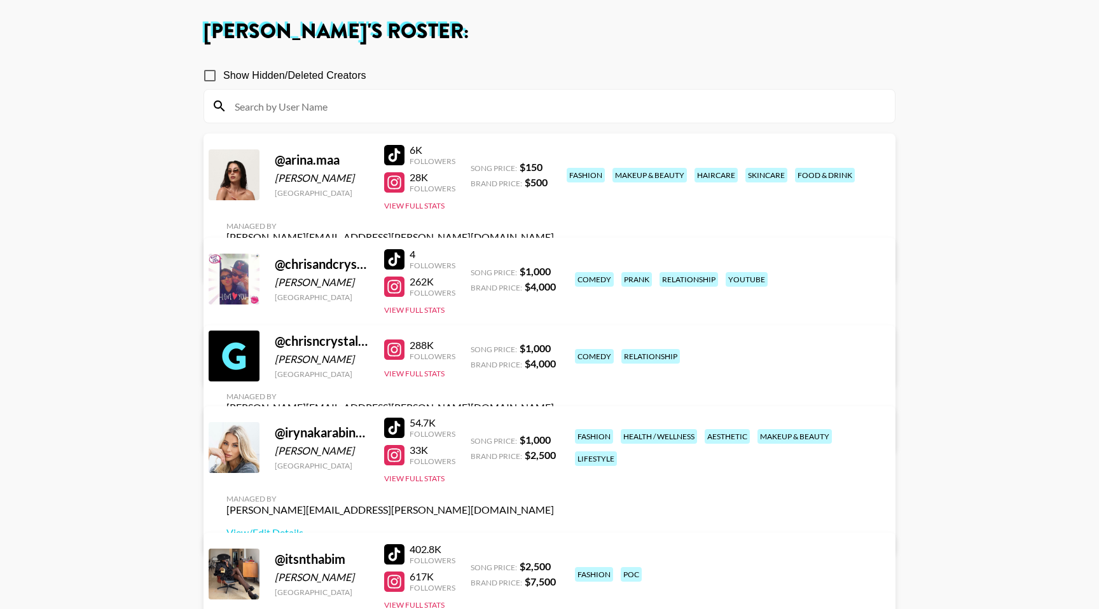
scroll to position [48, 0]
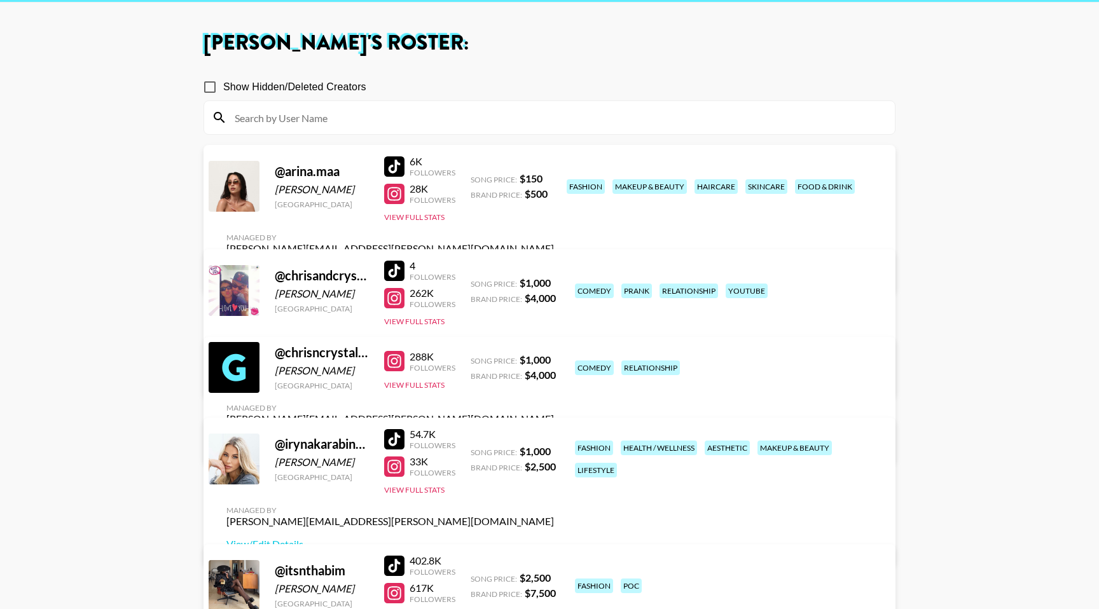
click at [392, 358] on div at bounding box center [394, 361] width 20 height 20
click at [554, 436] on link "View/Edit Details" at bounding box center [390, 442] width 328 height 13
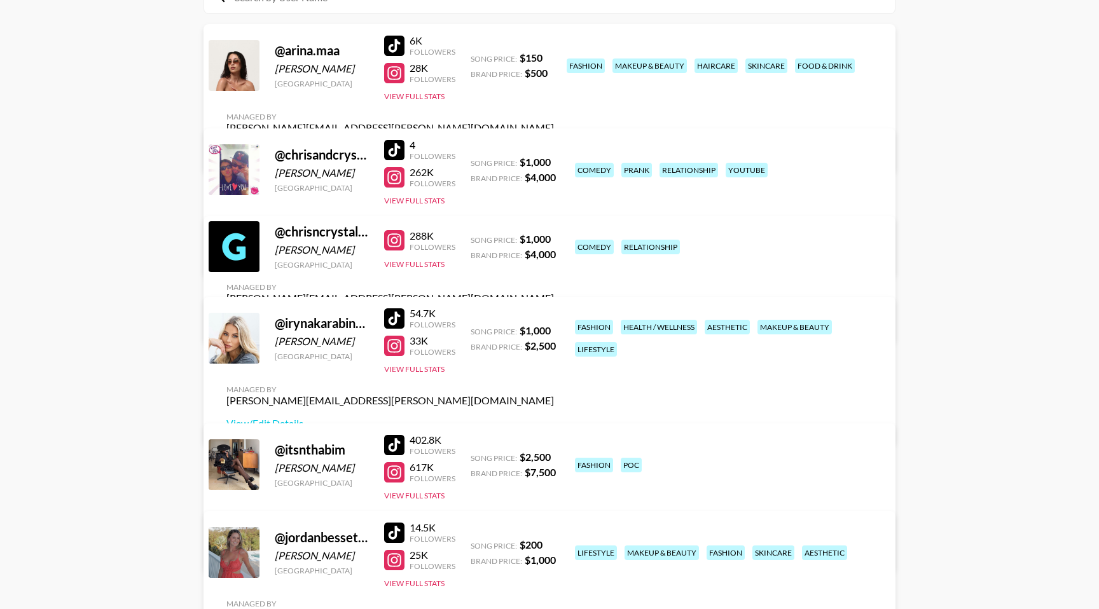
scroll to position [160, 0]
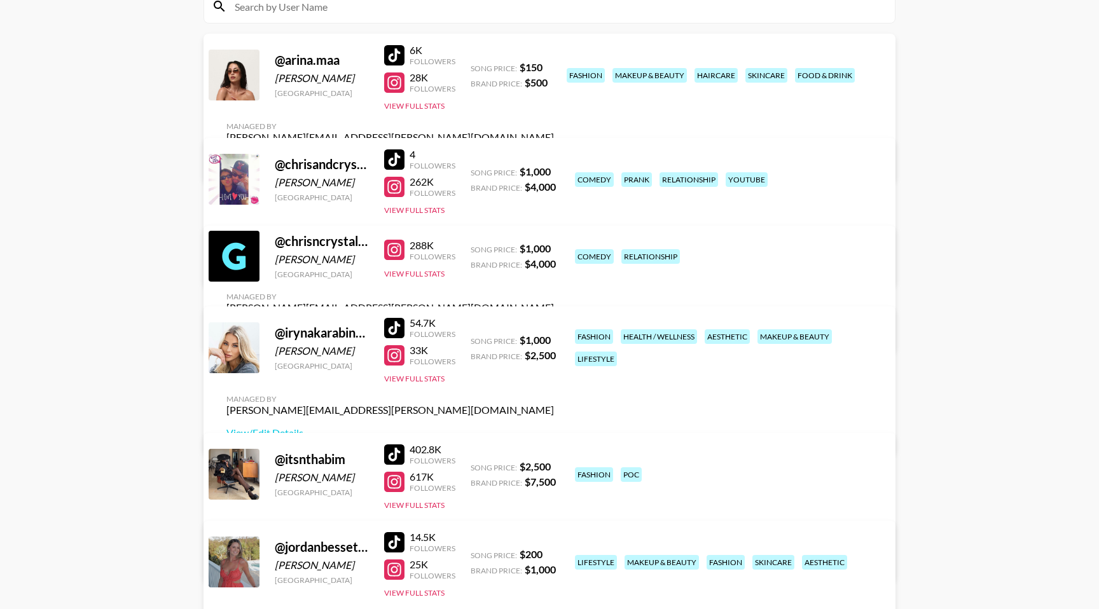
click at [392, 163] on div at bounding box center [394, 159] width 20 height 20
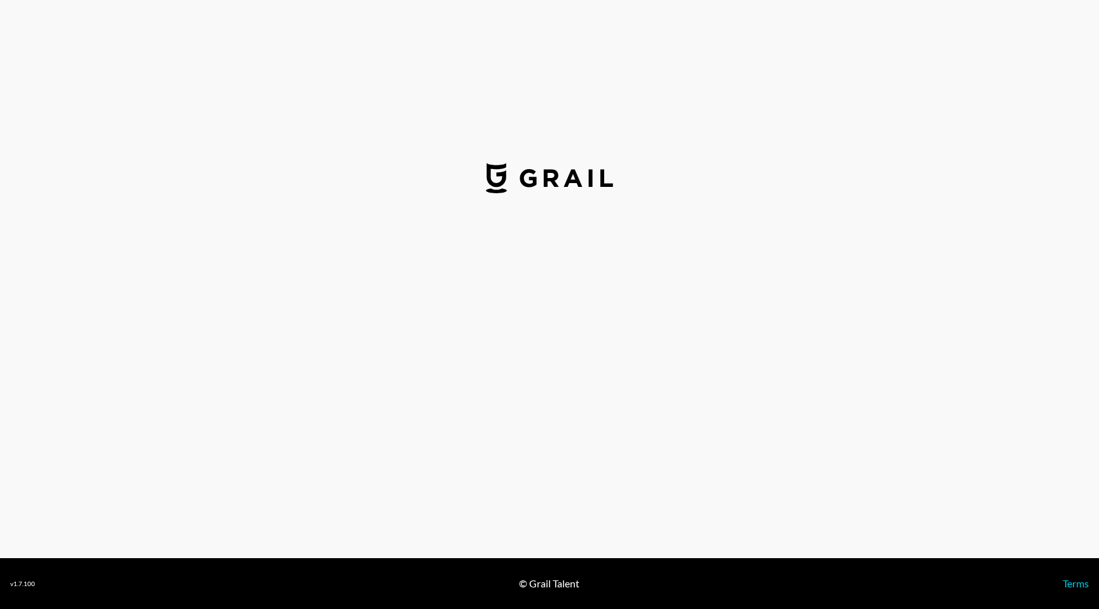
select select "USD"
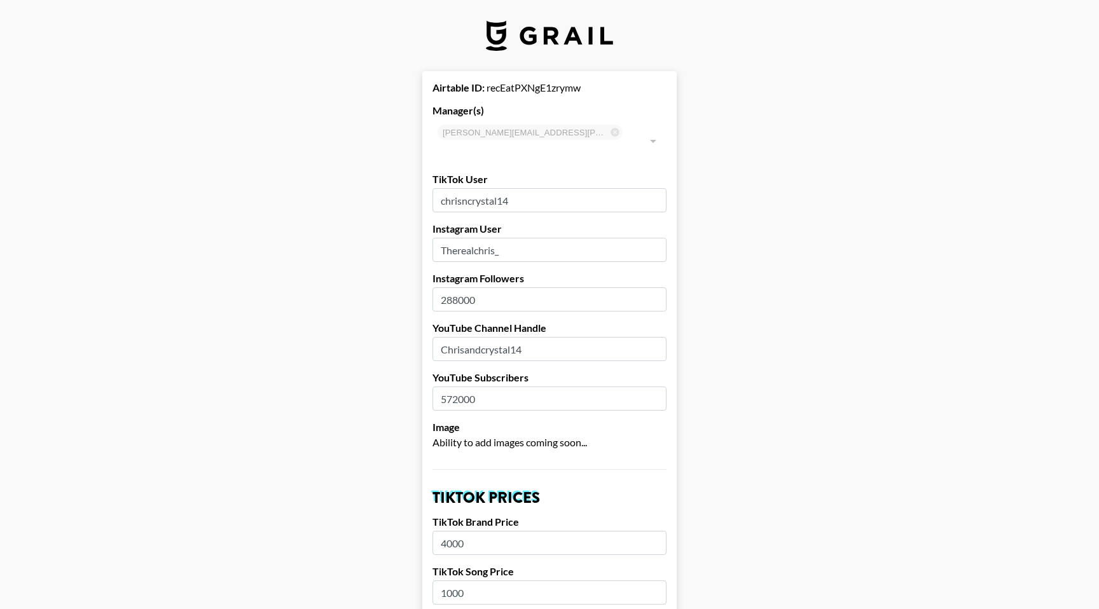
click at [527, 188] on input "chrisncrystal14" at bounding box center [550, 200] width 234 height 24
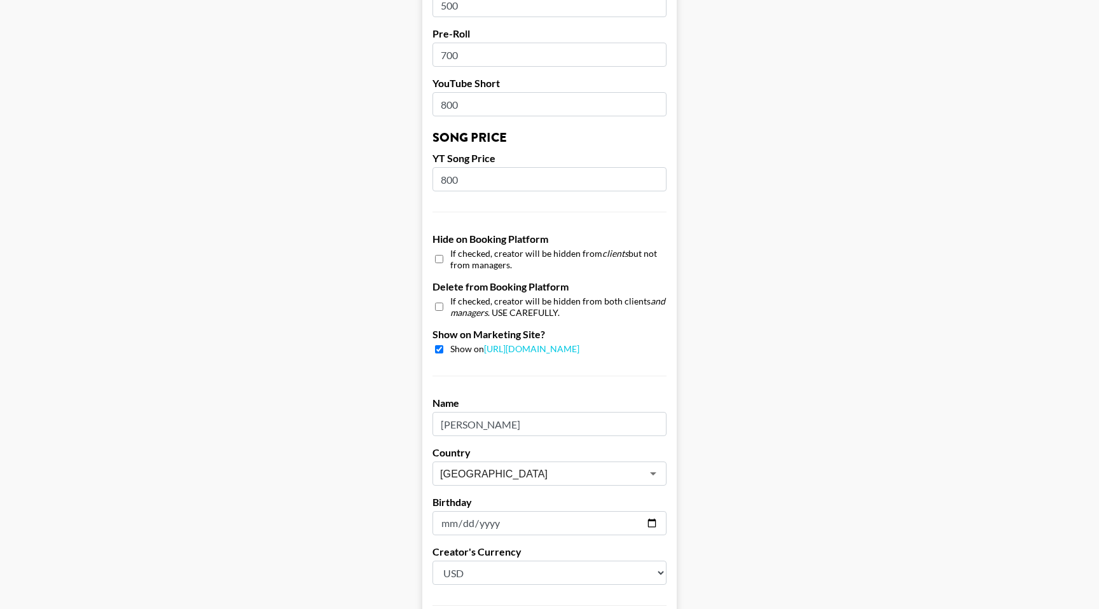
scroll to position [1116, 0]
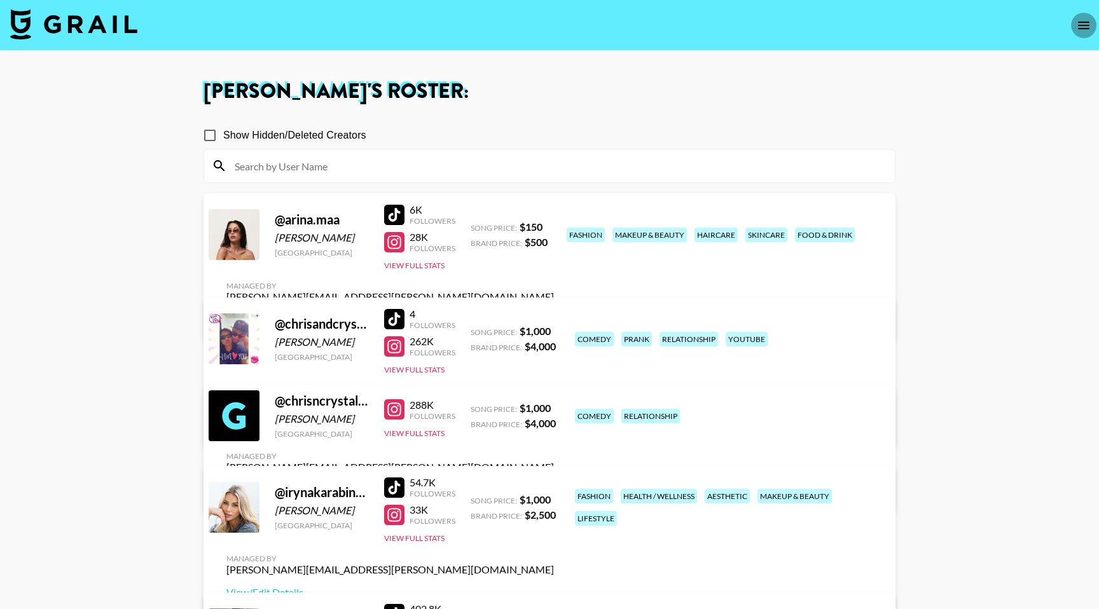
click at [1083, 30] on icon "open drawer" at bounding box center [1083, 25] width 15 height 15
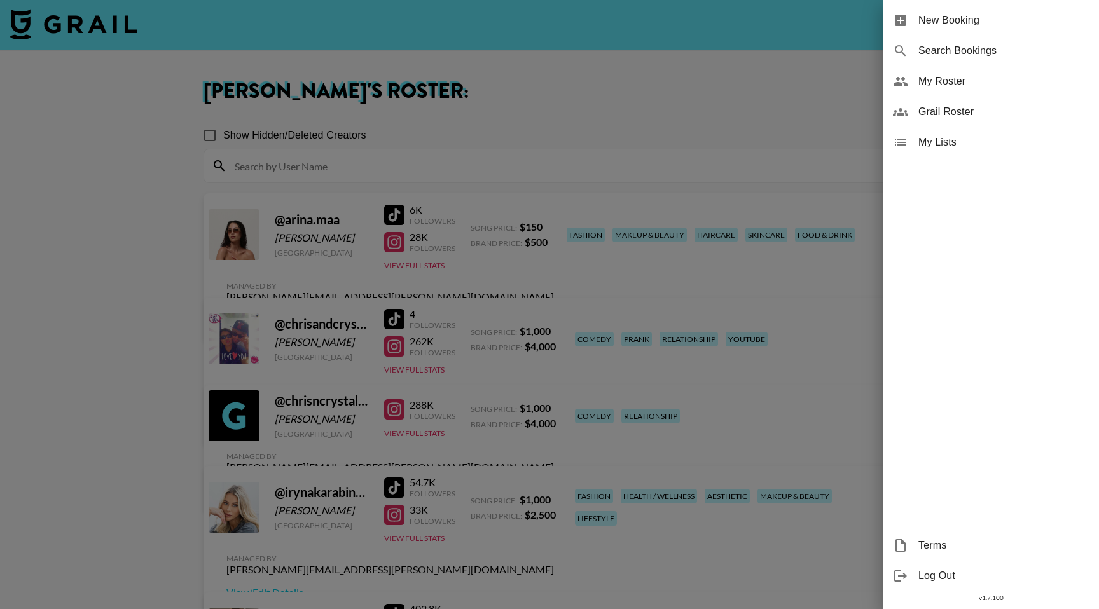
click at [938, 86] on span "My Roster" at bounding box center [1004, 81] width 170 height 15
click at [941, 108] on span "Grail Roster" at bounding box center [1004, 111] width 170 height 15
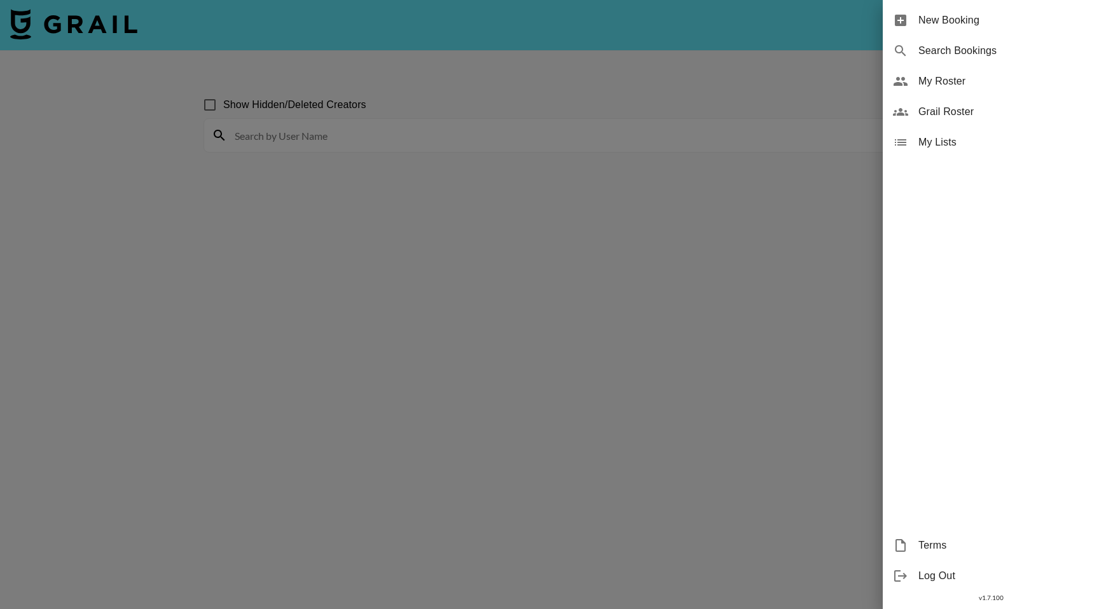
click at [936, 71] on div "My Roster" at bounding box center [991, 81] width 216 height 31
click at [934, 85] on span "My Roster" at bounding box center [1004, 81] width 170 height 15
click at [685, 92] on div at bounding box center [549, 304] width 1099 height 609
